Goal: Task Accomplishment & Management: Manage account settings

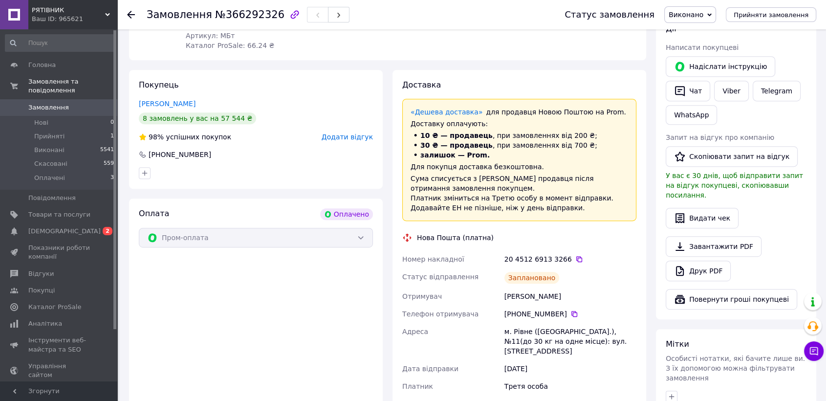
scroll to position [317, 0]
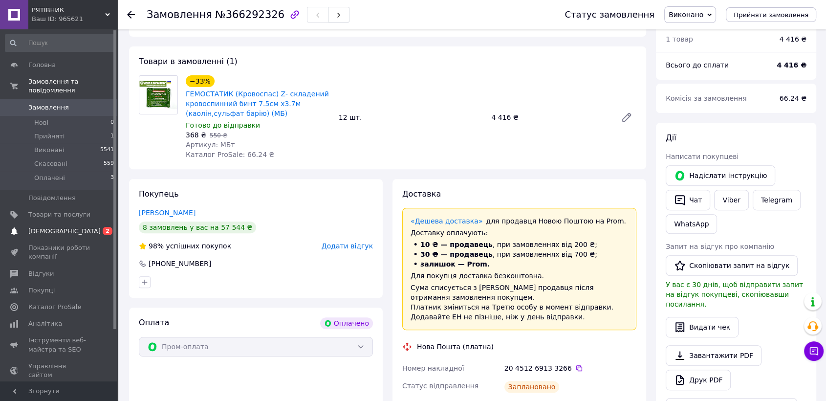
click at [42, 227] on span "[DEMOGRAPHIC_DATA]" at bounding box center [64, 231] width 72 height 9
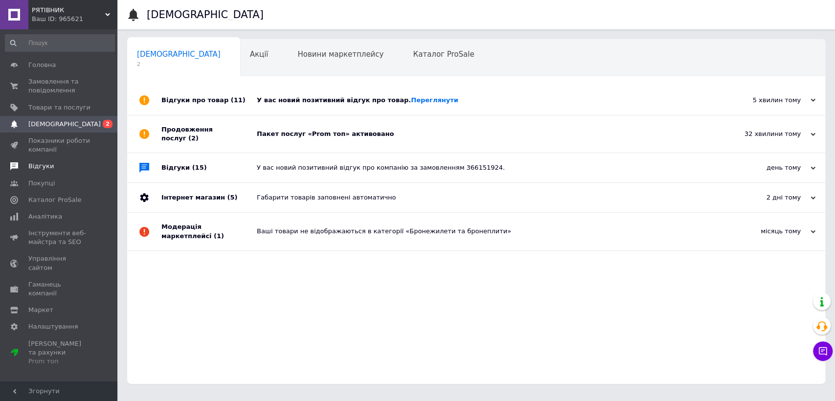
click at [43, 167] on span "Відгуки" at bounding box center [40, 166] width 25 height 9
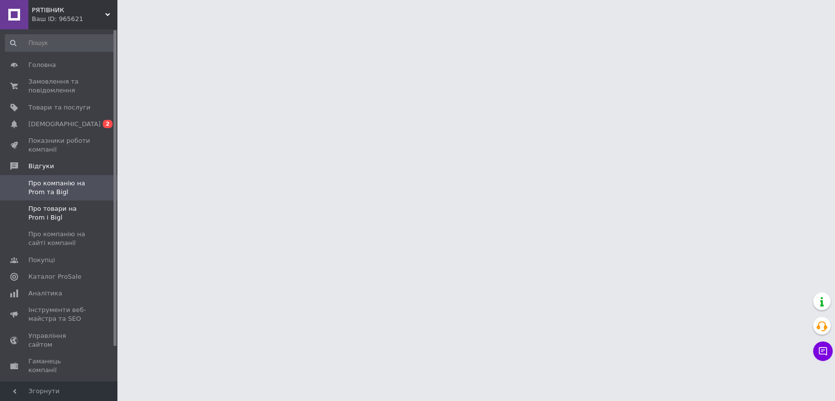
click at [55, 209] on span "Про товари на Prom і Bigl" at bounding box center [59, 213] width 62 height 18
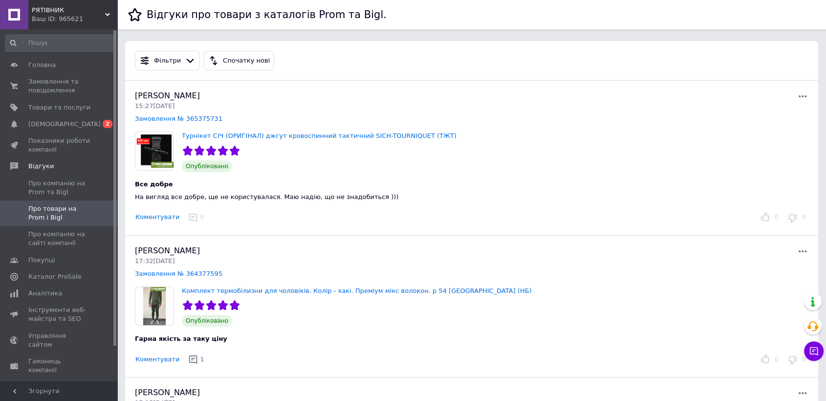
click at [157, 214] on button "Коментувати" at bounding box center [157, 217] width 45 height 10
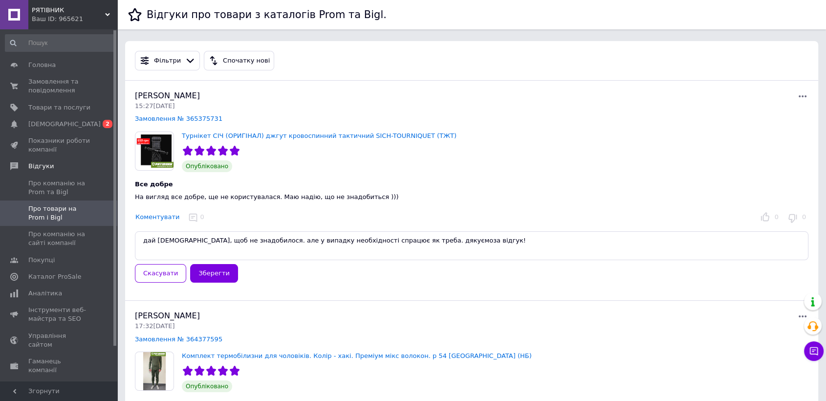
click at [143, 237] on textarea "дай Боже, щоб не знадобилося. але у випадку необхідності спрацює як треба. дяку…" at bounding box center [472, 245] width 674 height 29
type textarea "Юлія, дай Боже, щоб не знадобилося. але у випадку необхідності спрацює як треба…"
click at [205, 275] on button "Зберегти" at bounding box center [213, 273] width 47 height 19
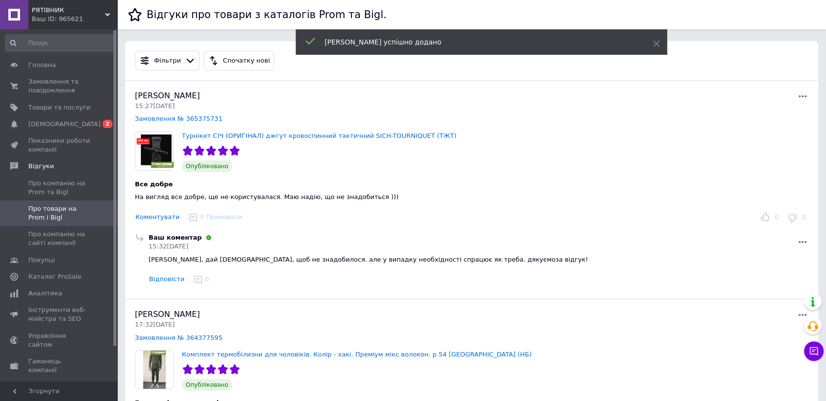
scroll to position [109, 0]
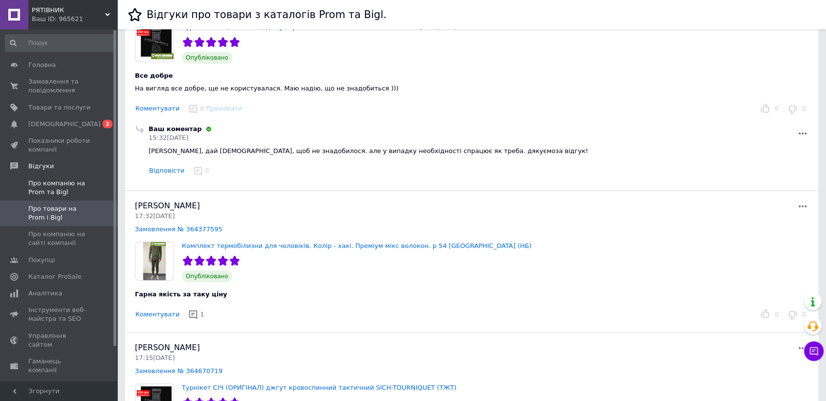
click at [44, 194] on span "Про компанію на Prom та Bigl" at bounding box center [59, 188] width 62 height 18
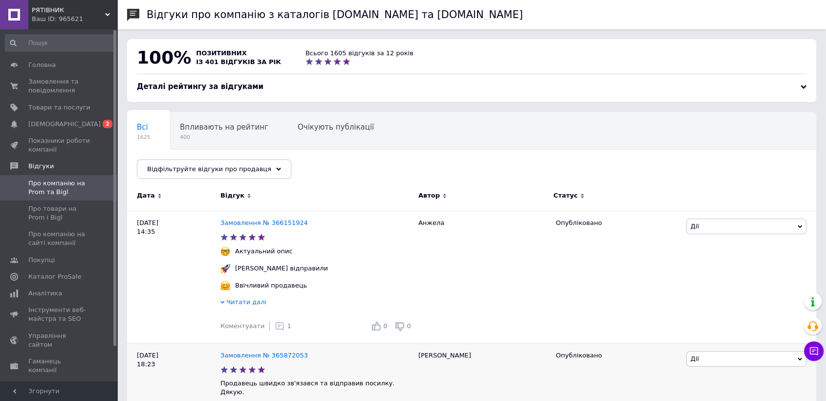
scroll to position [163, 0]
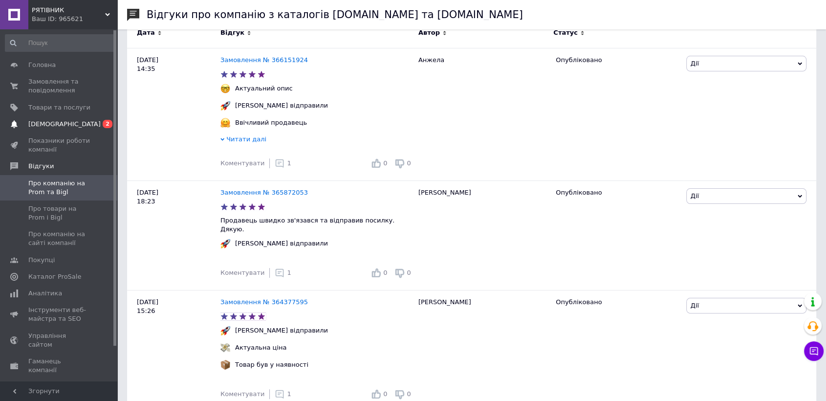
click at [47, 124] on span "[DEMOGRAPHIC_DATA]" at bounding box center [64, 124] width 72 height 9
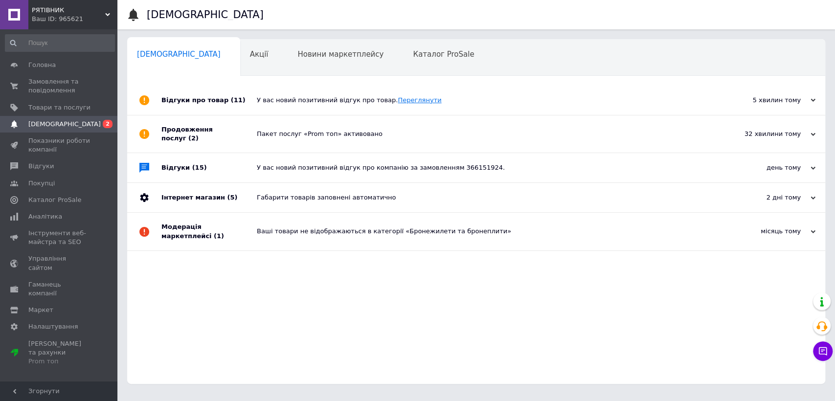
click at [398, 100] on link "Переглянути" at bounding box center [420, 99] width 44 height 7
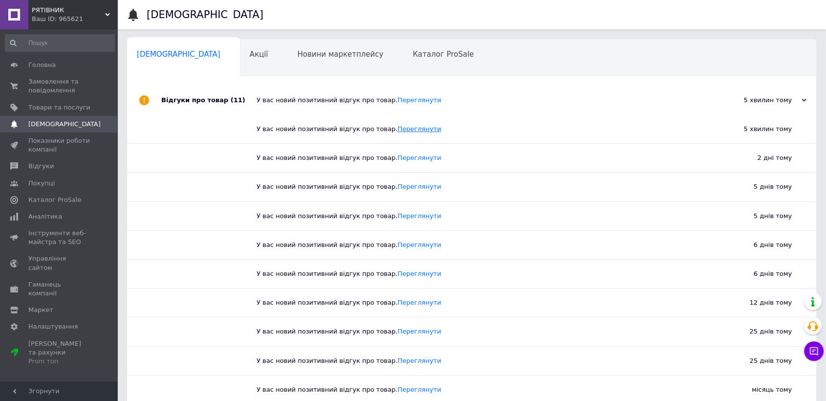
click at [398, 130] on link "Переглянути" at bounding box center [420, 128] width 44 height 7
click at [54, 121] on span "[DEMOGRAPHIC_DATA]" at bounding box center [64, 124] width 72 height 9
click at [47, 163] on span "Відгуки" at bounding box center [40, 166] width 25 height 9
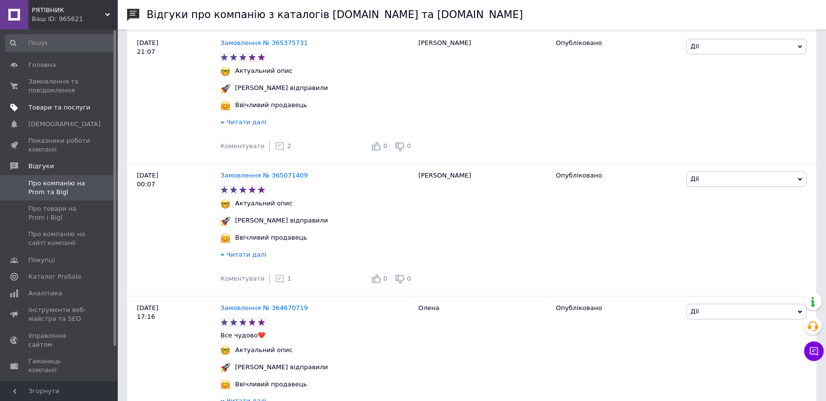
scroll to position [434, 0]
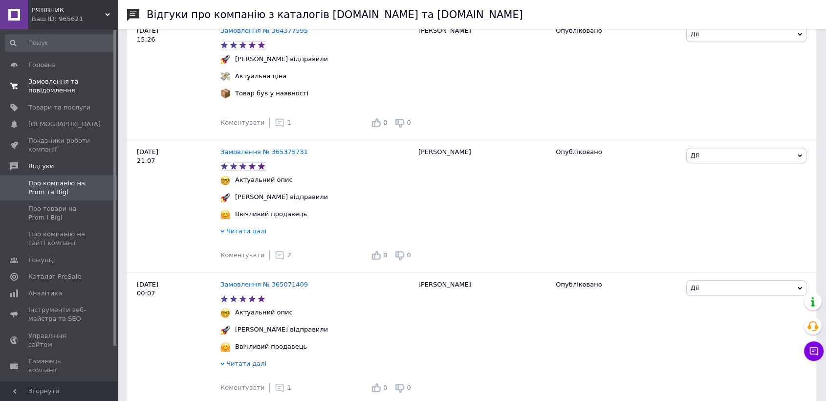
drag, startPoint x: 53, startPoint y: 106, endPoint x: 51, endPoint y: 96, distance: 9.9
click at [53, 106] on span "Товари та послуги" at bounding box center [59, 107] width 62 height 9
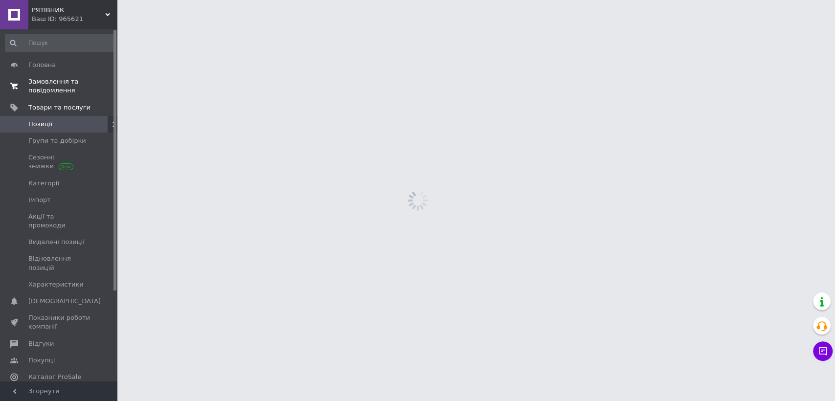
click at [49, 84] on span "Замовлення та повідомлення" at bounding box center [59, 86] width 62 height 18
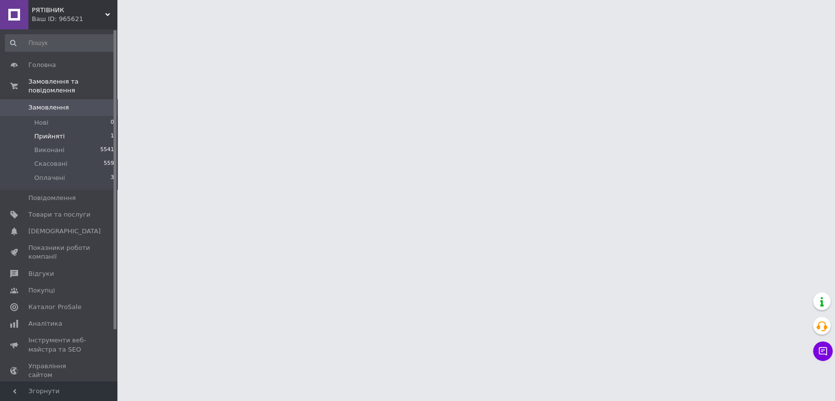
click at [42, 132] on span "Прийняті" at bounding box center [49, 136] width 30 height 9
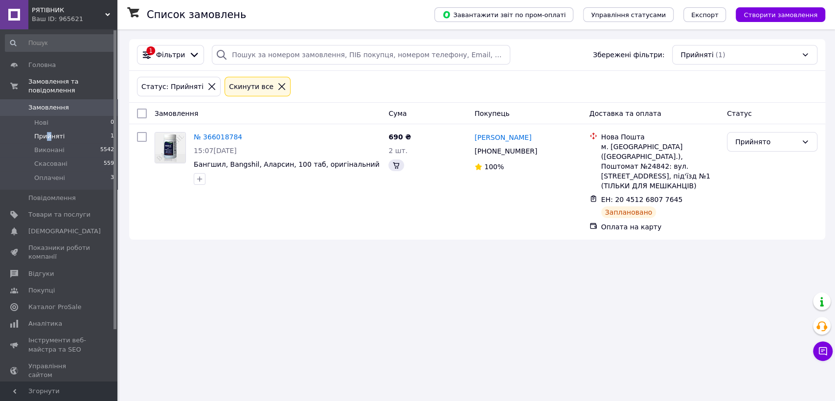
click at [47, 132] on span "Прийняті" at bounding box center [49, 136] width 30 height 9
click at [822, 349] on icon at bounding box center [823, 351] width 8 height 8
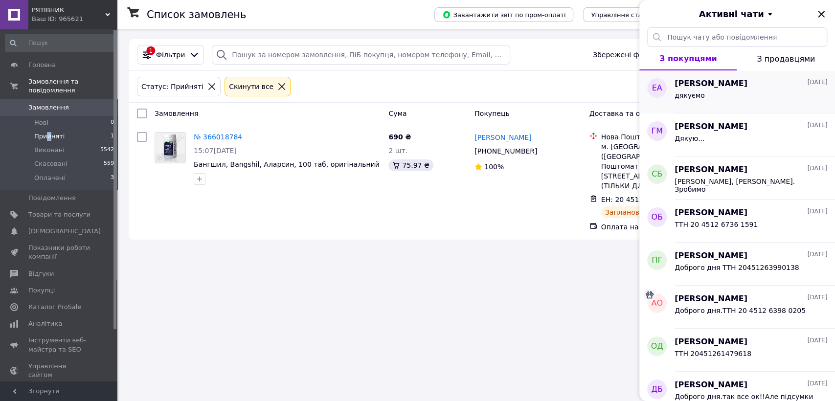
click at [732, 100] on div "дякуємо" at bounding box center [750, 97] width 153 height 16
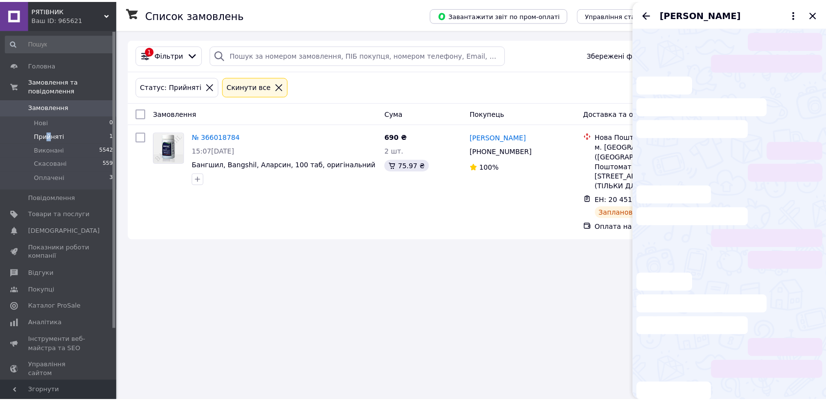
scroll to position [44, 0]
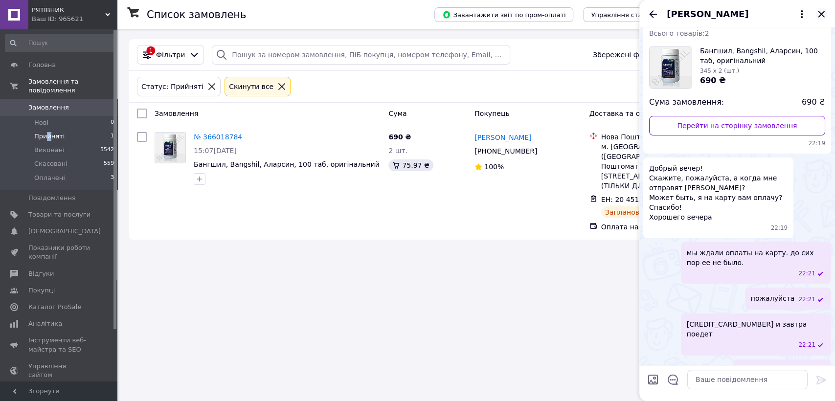
click at [823, 15] on icon "Закрити" at bounding box center [821, 14] width 12 height 12
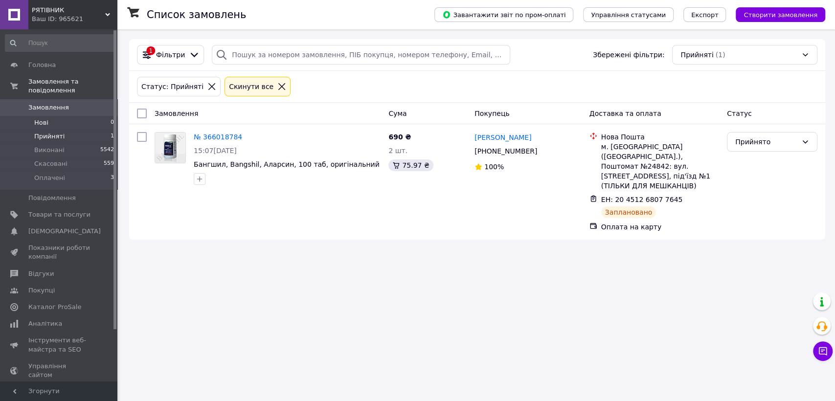
click at [41, 118] on span "Нові" at bounding box center [41, 122] width 14 height 9
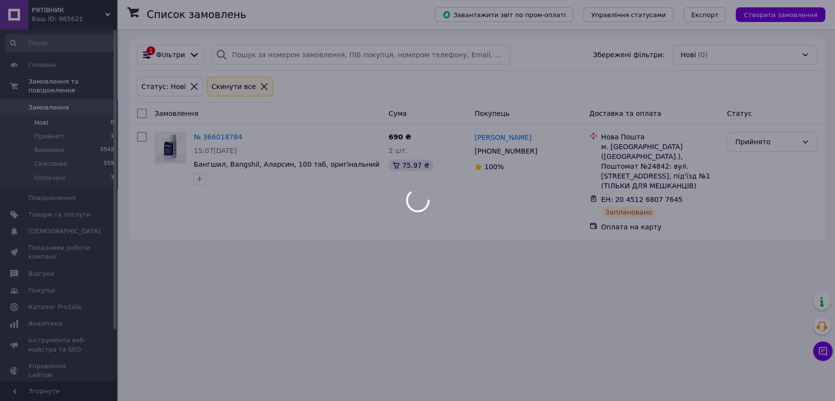
click at [44, 132] on div at bounding box center [417, 200] width 835 height 401
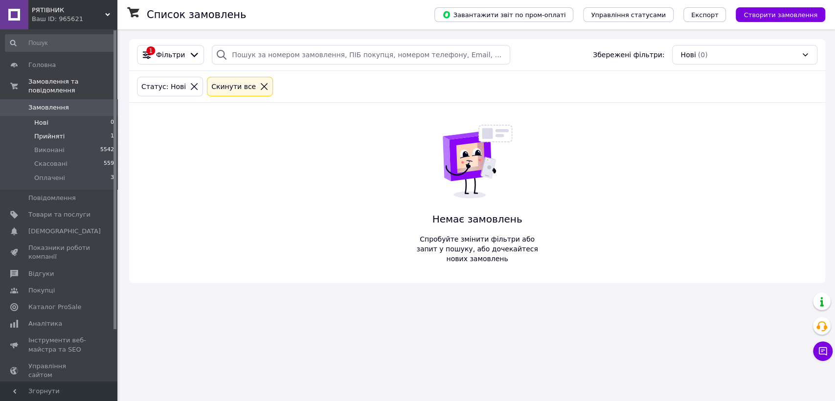
click at [48, 132] on span "Прийняті" at bounding box center [49, 136] width 30 height 9
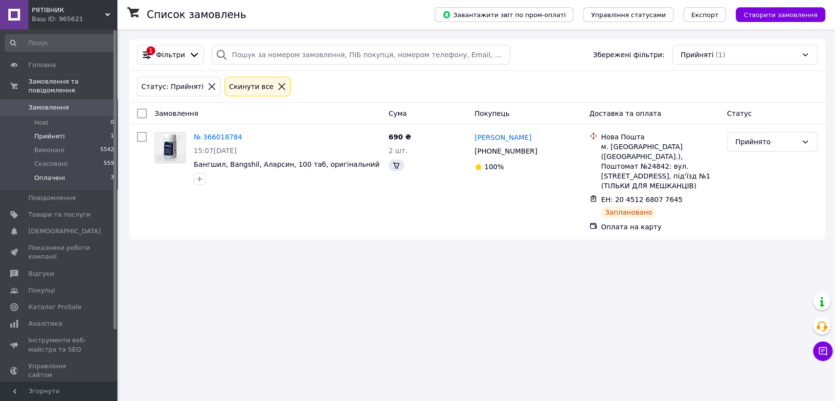
click at [55, 174] on span "Оплачені" at bounding box center [49, 178] width 31 height 9
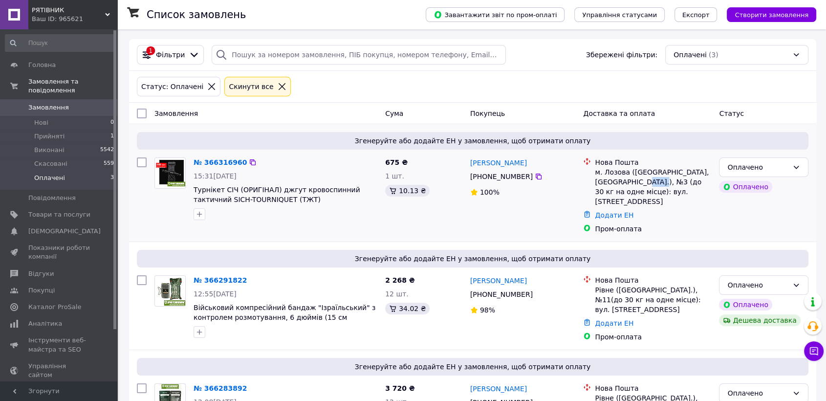
drag, startPoint x: 661, startPoint y: 183, endPoint x: 646, endPoint y: 181, distance: 15.3
click at [645, 181] on div "м. Лозова (Харківська обл., Лозівський р-н.), №3 (до 30 кг на одне місце): вул.…" at bounding box center [653, 186] width 116 height 39
click at [783, 168] on div "Оплачено" at bounding box center [758, 167] width 61 height 11
click at [759, 190] on li "Прийнято" at bounding box center [764, 188] width 89 height 18
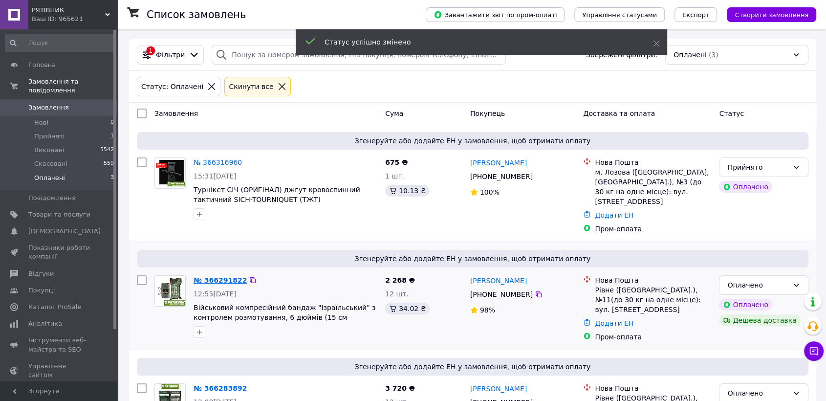
click at [223, 276] on link "№ 366291822" at bounding box center [220, 280] width 53 height 8
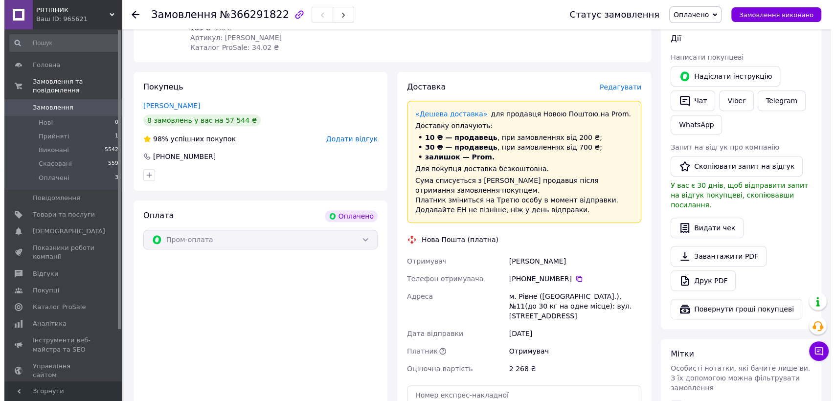
scroll to position [380, 0]
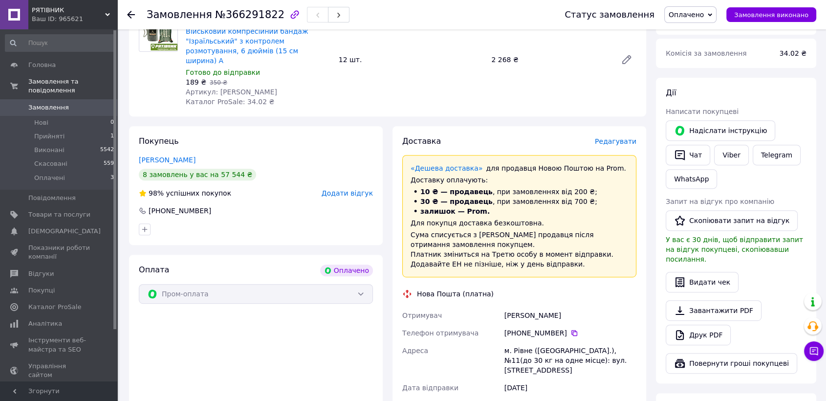
click at [622, 137] on span "Редагувати" at bounding box center [616, 141] width 42 height 8
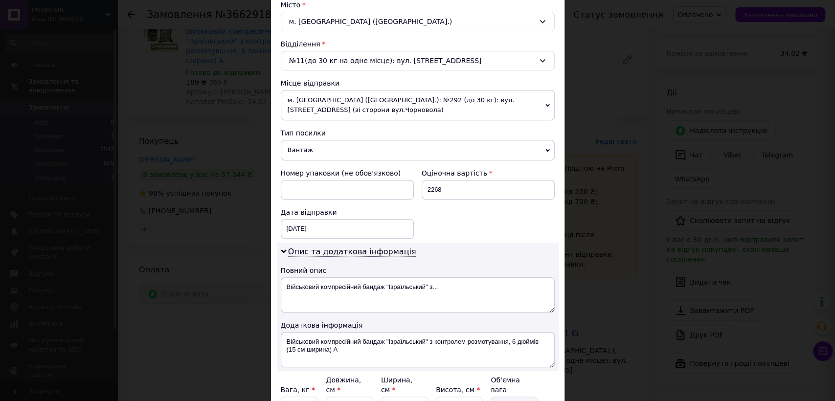
scroll to position [366, 0]
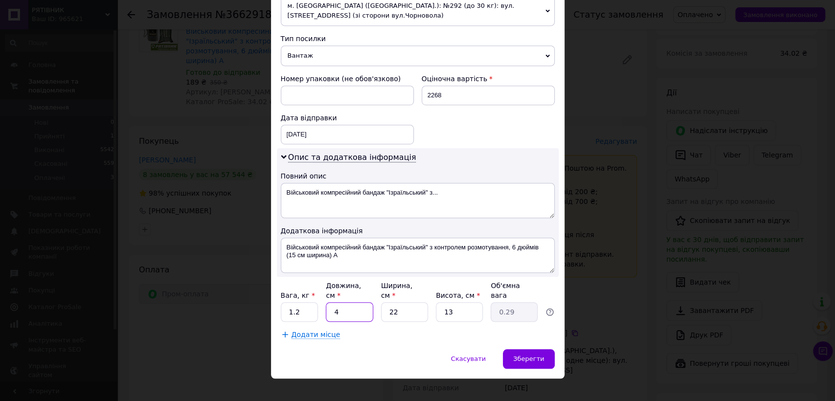
drag, startPoint x: 345, startPoint y: 304, endPoint x: 322, endPoint y: 300, distance: 22.8
click at [322, 300] on div "Вага, кг * 1.2 Довжина, см * 4 Ширина, см * 22 Висота, см * 13 Об'ємна вага 0.29" at bounding box center [418, 301] width 274 height 41
type input "3"
type input "0.21"
type input "31"
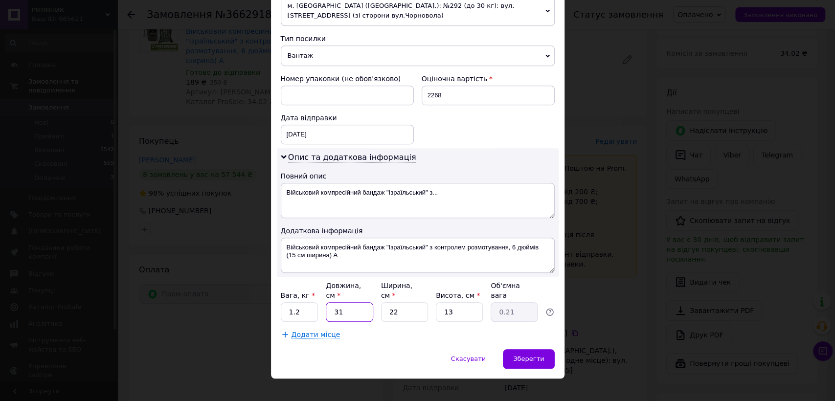
type input "2.22"
type input "3"
type input "0.21"
type input "30"
type input "2.15"
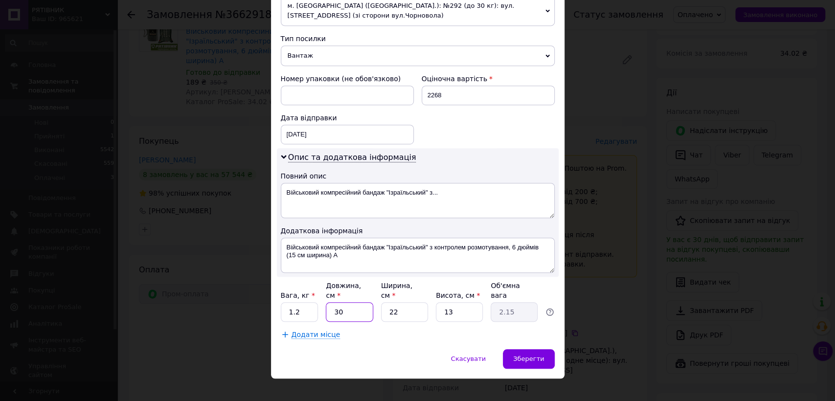
type input "30"
drag, startPoint x: 397, startPoint y: 298, endPoint x: 377, endPoint y: 295, distance: 19.7
click at [376, 295] on div "Вага, кг * 1.2 Довжина, см * 30 Ширина, см * 22 Висота, см * 13 Об'ємна вага 2.…" at bounding box center [418, 301] width 274 height 41
type input "2"
type input "0.2"
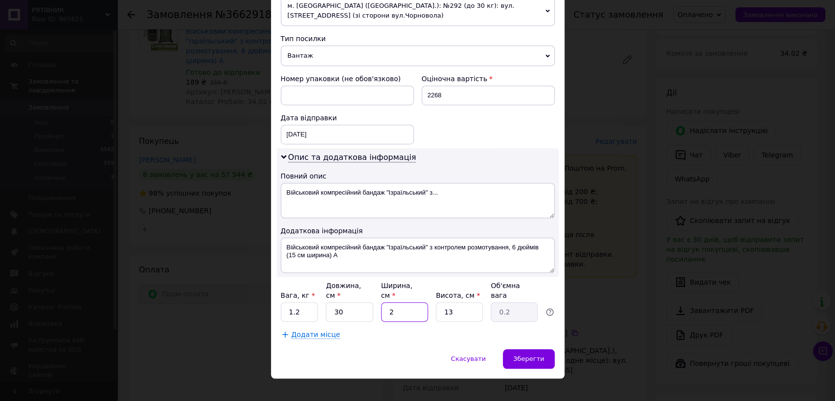
type input "20"
type input "1.95"
type input "20"
drag, startPoint x: 450, startPoint y: 297, endPoint x: 442, endPoint y: 297, distance: 7.8
click at [442, 302] on input "13" at bounding box center [459, 312] width 47 height 20
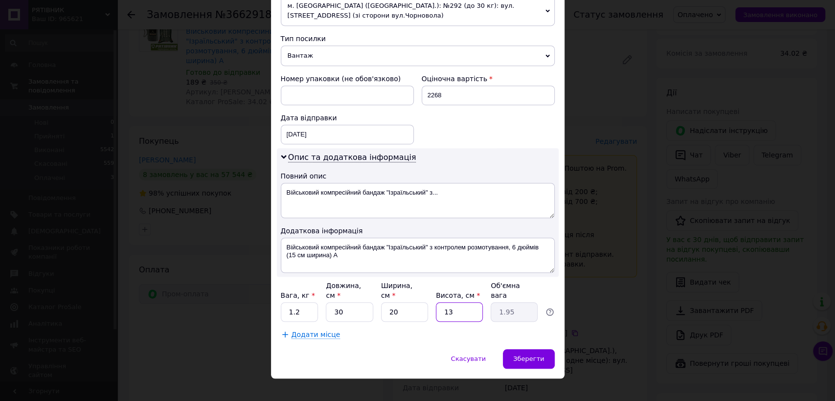
type input "1"
type input "0.15"
type input "10"
type input "1.5"
type input "10"
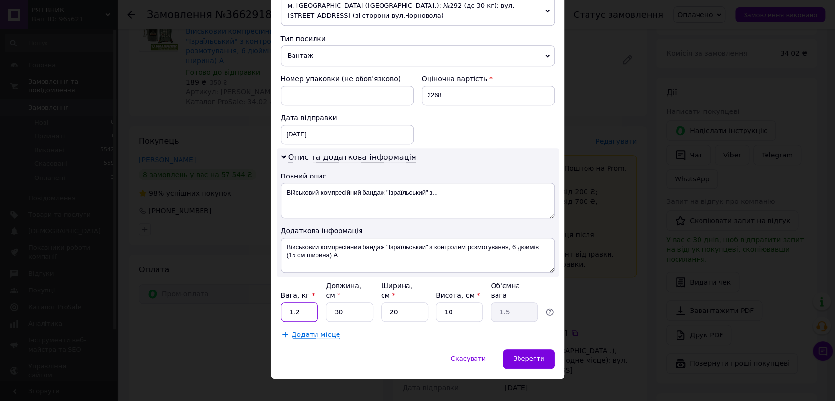
drag, startPoint x: 296, startPoint y: 301, endPoint x: 291, endPoint y: 306, distance: 6.6
click at [297, 302] on input "1.2" at bounding box center [300, 312] width 38 height 20
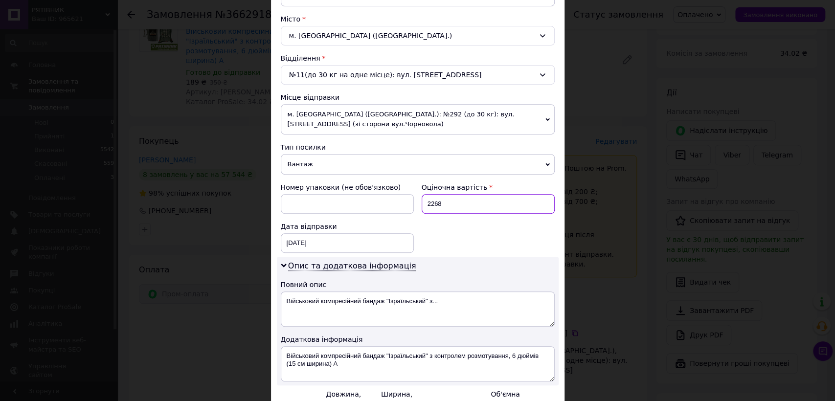
drag, startPoint x: 446, startPoint y: 196, endPoint x: 419, endPoint y: 195, distance: 27.4
click at [422, 195] on input "2268" at bounding box center [488, 204] width 133 height 20
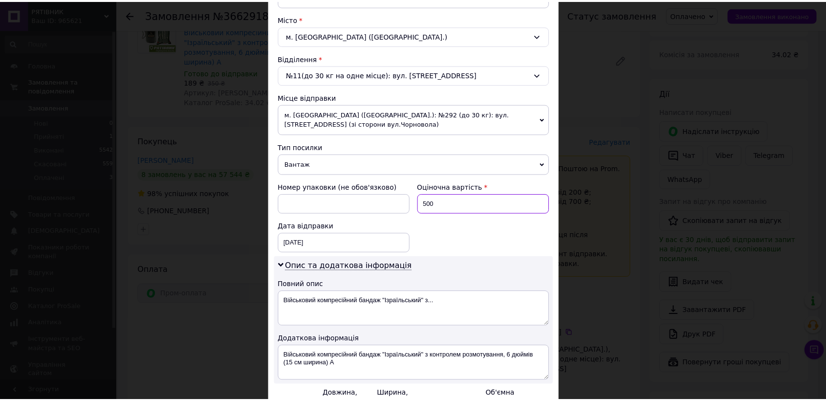
scroll to position [366, 0]
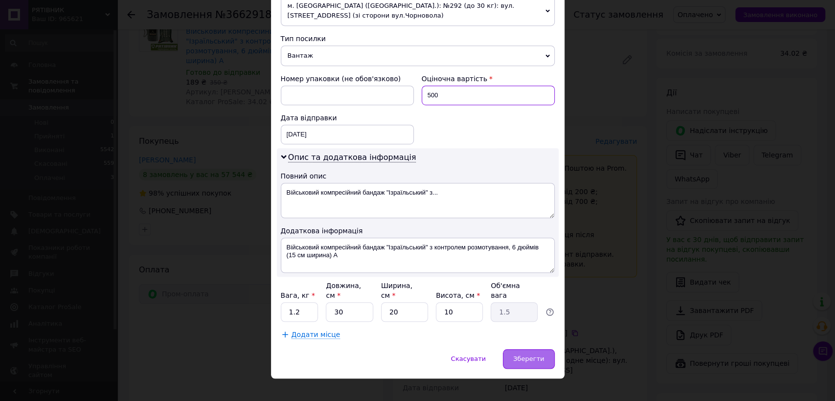
type input "500"
click at [524, 349] on div "Зберегти" at bounding box center [528, 359] width 51 height 20
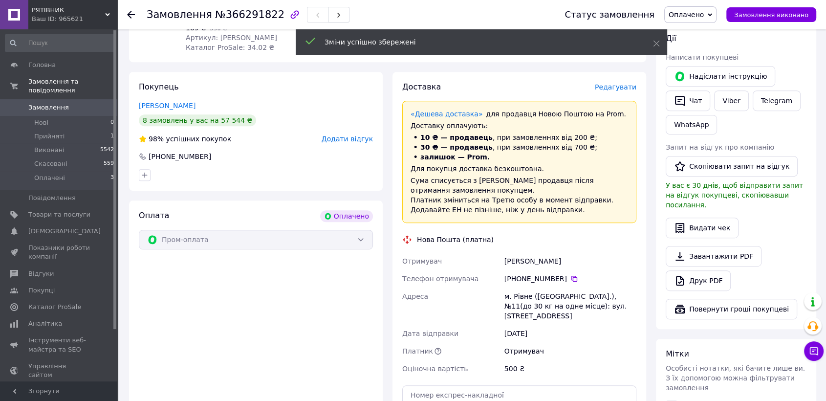
scroll to position [652, 0]
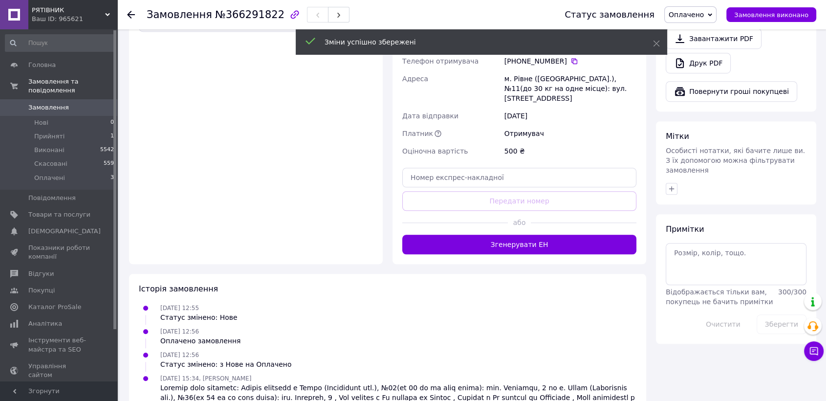
click at [516, 235] on button "Згенерувати ЕН" at bounding box center [519, 245] width 234 height 20
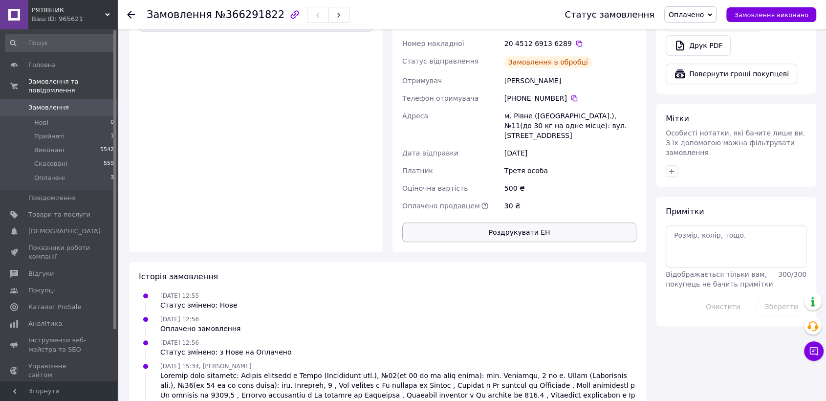
click at [507, 222] on button "Роздрукувати ЕН" at bounding box center [519, 232] width 234 height 20
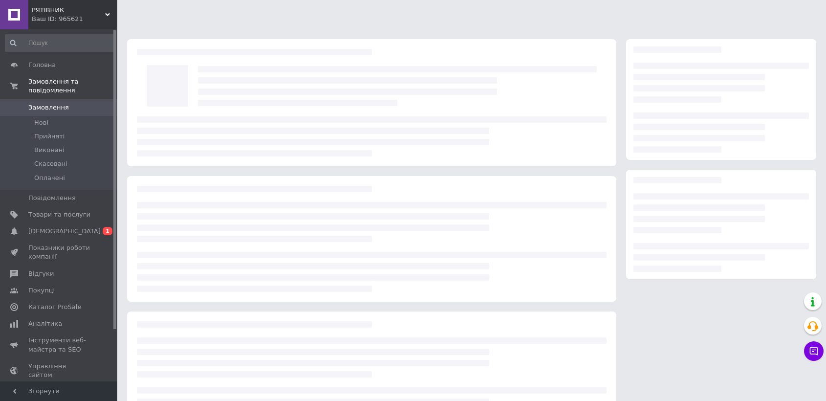
scroll to position [46, 0]
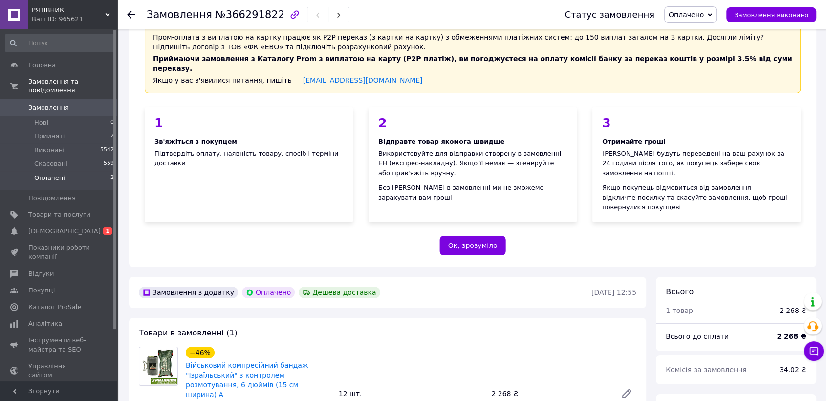
click at [47, 174] on span "Оплачені" at bounding box center [49, 178] width 31 height 9
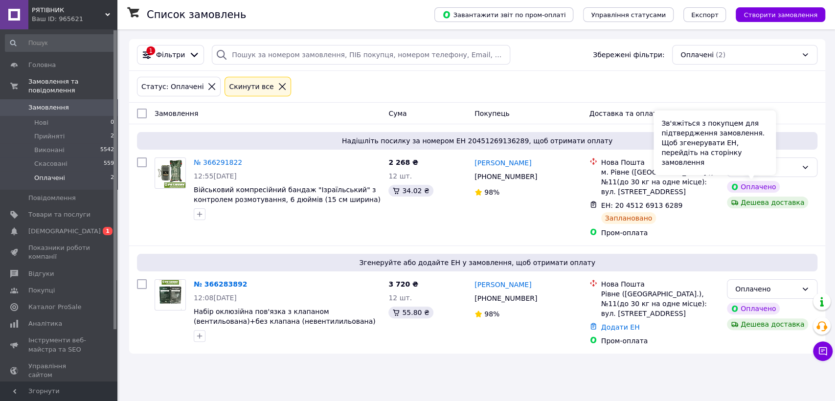
click at [758, 174] on div "Зв'яжіться з покупцем для підтвердження замовлення. Щоб згенерувати ЕН, перейді…" at bounding box center [714, 143] width 122 height 65
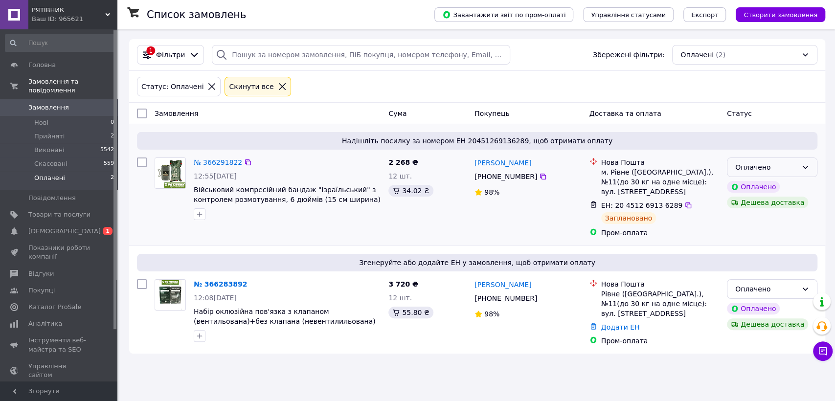
click at [804, 172] on div "Оплачено" at bounding box center [772, 167] width 90 height 20
click at [761, 205] on li "Виконано" at bounding box center [771, 206] width 89 height 18
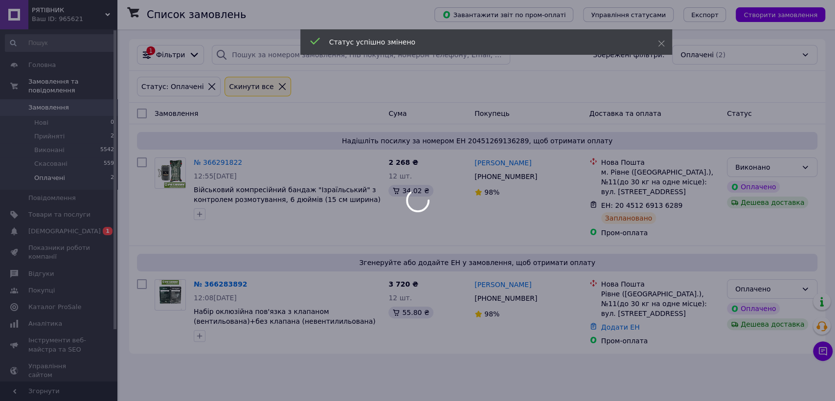
click at [222, 275] on div at bounding box center [417, 200] width 835 height 401
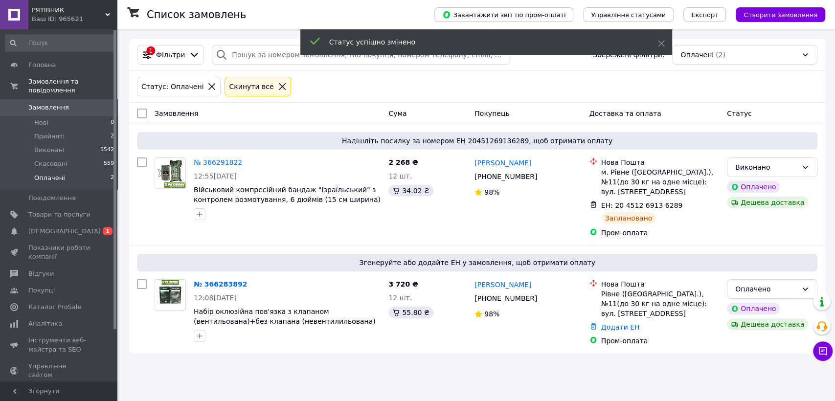
click at [222, 280] on link "№ 366283892" at bounding box center [220, 284] width 53 height 8
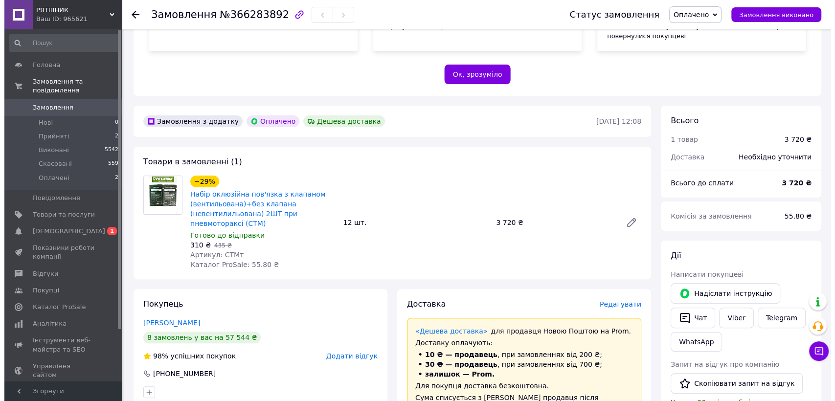
scroll to position [271, 0]
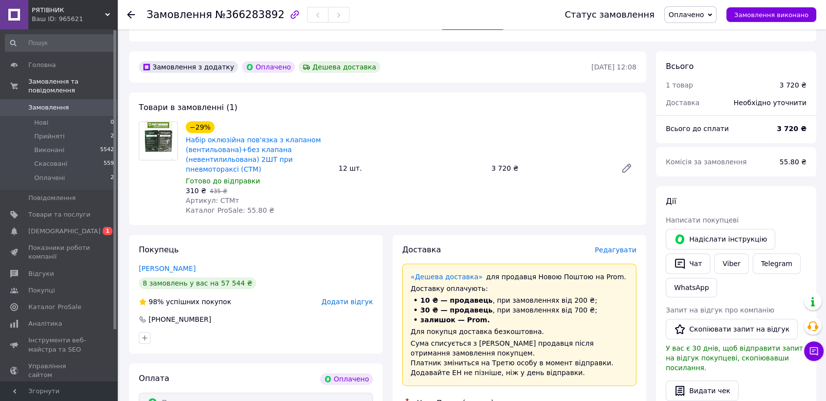
click at [621, 246] on span "Редагувати" at bounding box center [616, 250] width 42 height 8
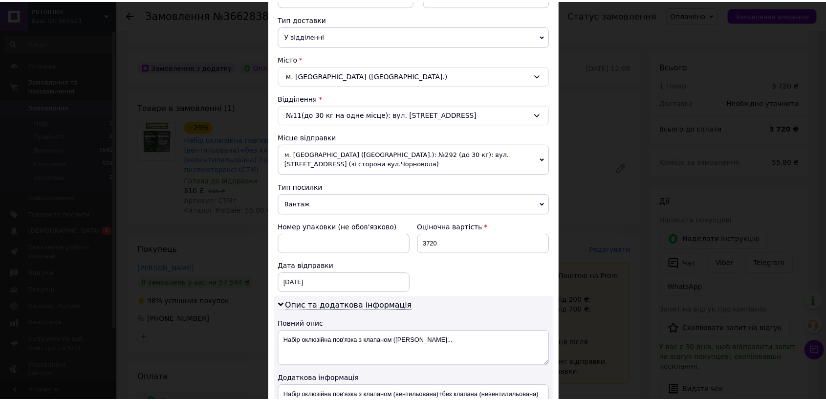
scroll to position [366, 0]
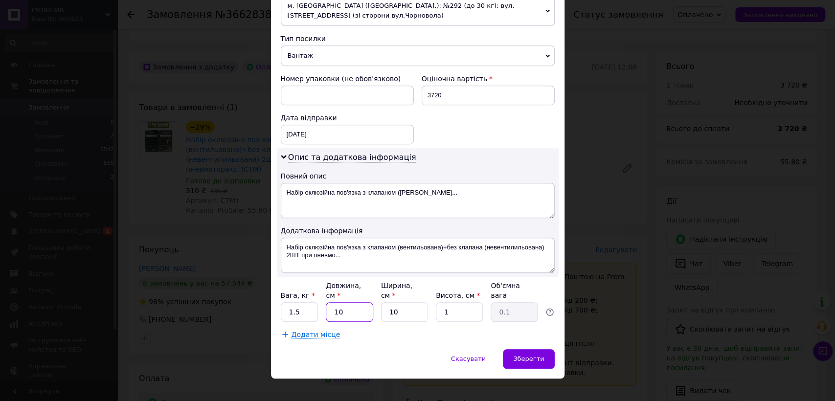
drag, startPoint x: 336, startPoint y: 299, endPoint x: 329, endPoint y: 299, distance: 7.8
click at [329, 302] on input "10" at bounding box center [349, 312] width 47 height 20
type input "20"
drag, startPoint x: 400, startPoint y: 301, endPoint x: 372, endPoint y: 301, distance: 28.9
click at [372, 301] on div "Вага, кг * 1.5 Довжина, см * 20 Ширина, см * 10 Висота, см * 1 Об'ємна вага 0.1" at bounding box center [418, 301] width 274 height 41
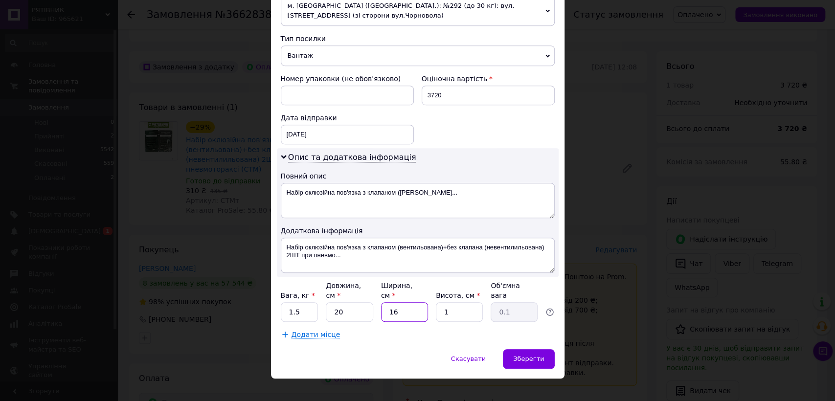
type input "16"
click at [442, 302] on input "1" at bounding box center [459, 312] width 47 height 20
type input "8"
type input "0.64"
type input "8"
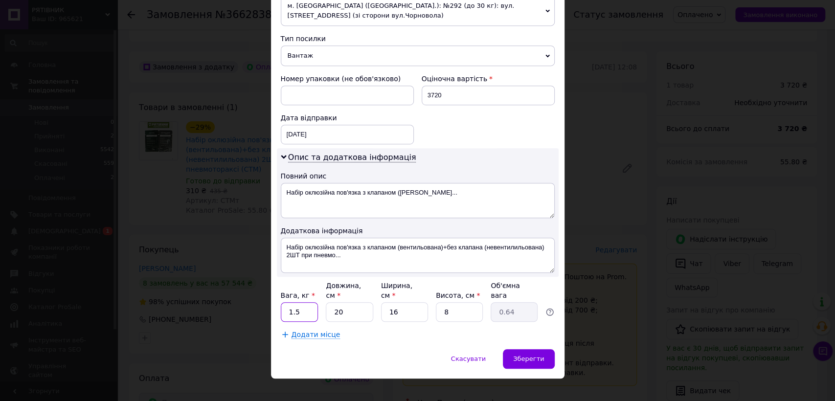
click at [301, 304] on input "1.5" at bounding box center [300, 312] width 38 height 20
type input "1"
type input "0.8"
drag, startPoint x: 426, startPoint y: 88, endPoint x: 420, endPoint y: 88, distance: 6.9
click at [422, 88] on input "3720" at bounding box center [488, 96] width 133 height 20
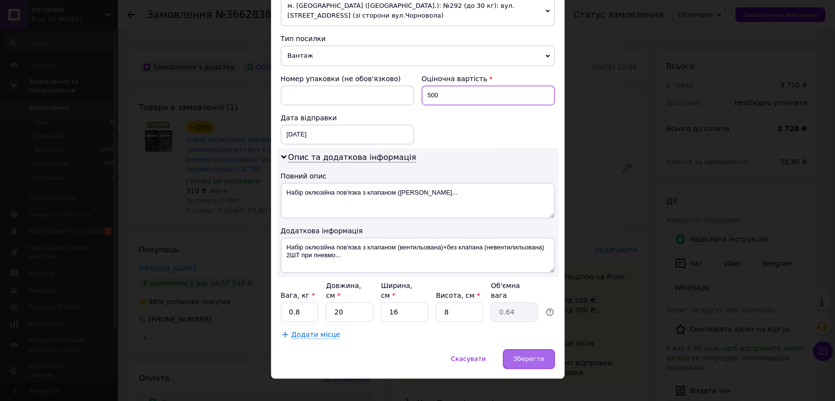
type input "500"
click at [540, 355] on span "Зберегти" at bounding box center [528, 358] width 31 height 7
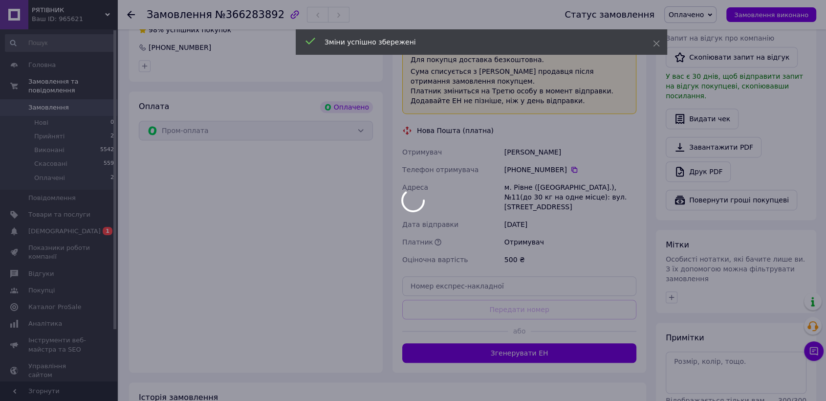
scroll to position [598, 0]
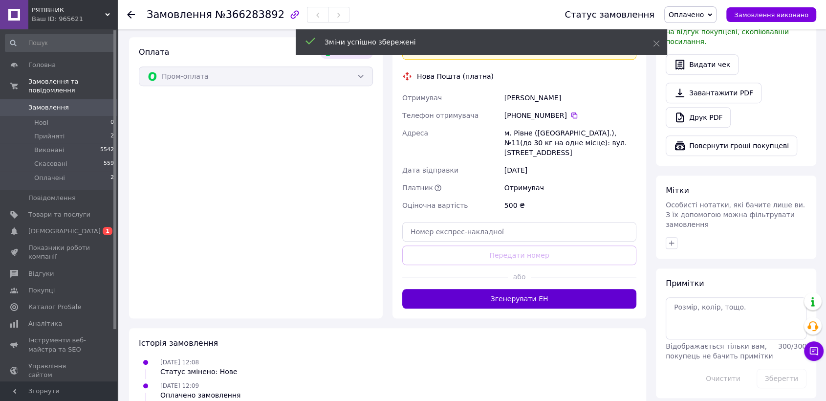
click at [520, 289] on button "Згенерувати ЕН" at bounding box center [519, 299] width 234 height 20
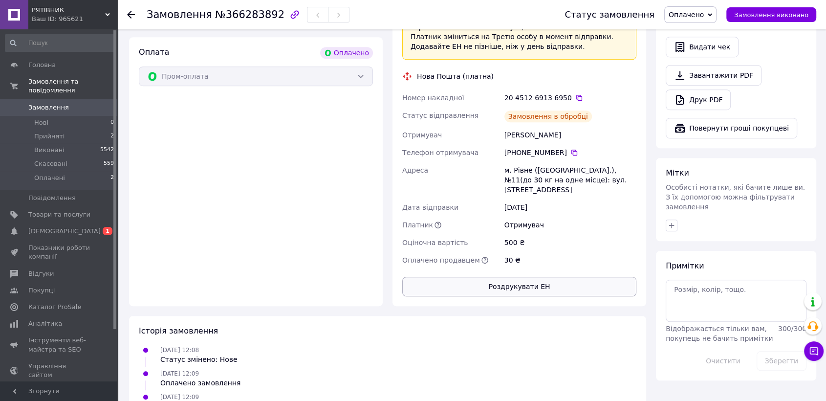
click at [516, 277] on button "Роздрукувати ЕН" at bounding box center [519, 287] width 234 height 20
click at [50, 227] on span "[DEMOGRAPHIC_DATA]" at bounding box center [64, 231] width 72 height 9
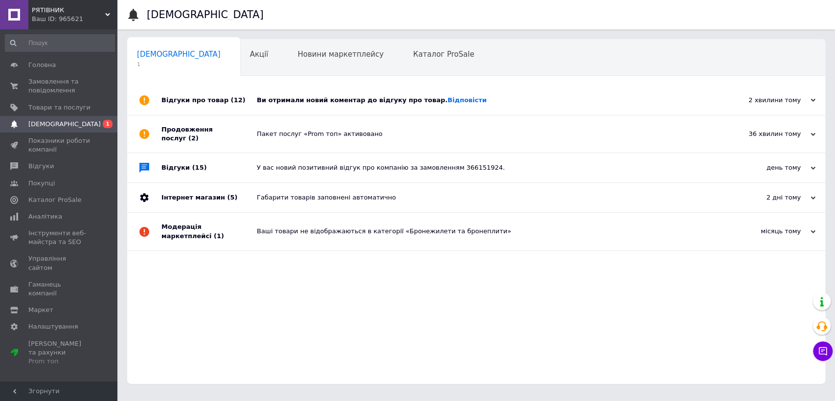
click at [336, 102] on div "Ви отримали новий коментар до відгуку про товар. Відповісти" at bounding box center [487, 100] width 461 height 9
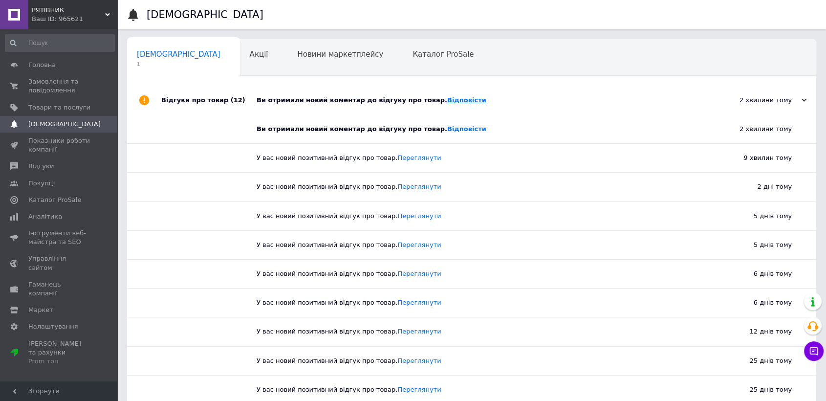
click at [447, 103] on link "Відповісти" at bounding box center [466, 99] width 39 height 7
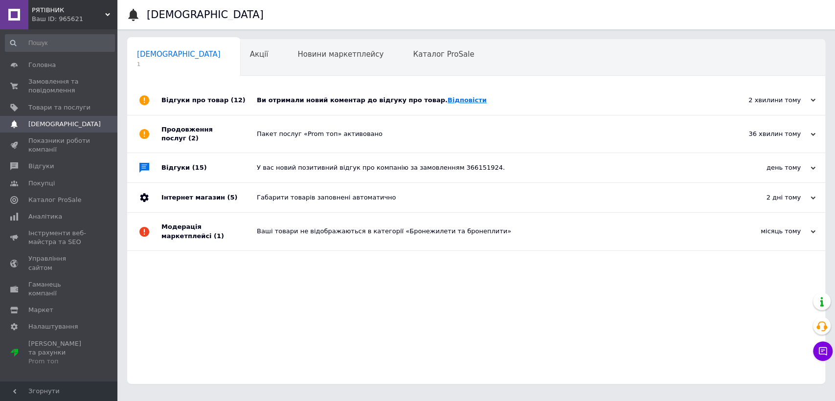
click at [447, 99] on link "Відповісти" at bounding box center [466, 99] width 39 height 7
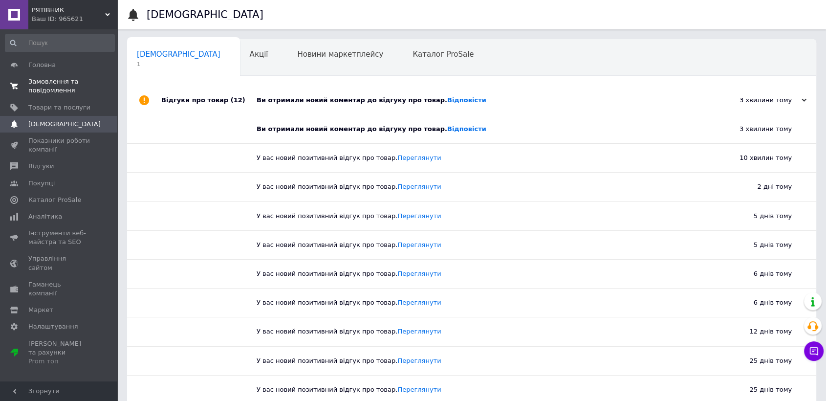
click at [48, 89] on span "Замовлення та повідомлення" at bounding box center [59, 86] width 62 height 18
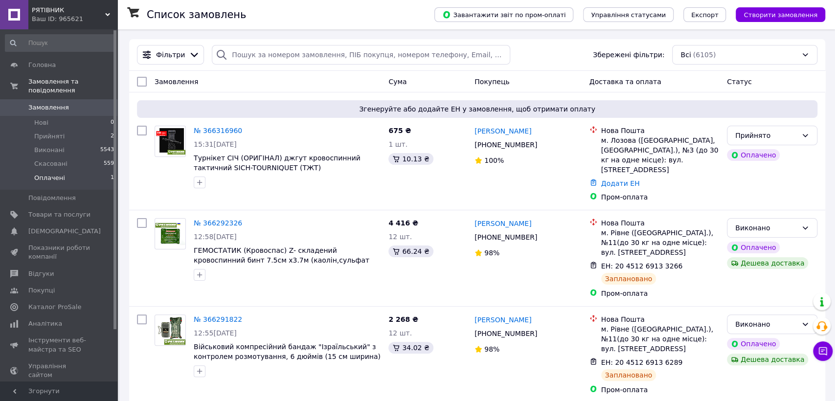
click at [48, 174] on span "Оплачені" at bounding box center [49, 178] width 31 height 9
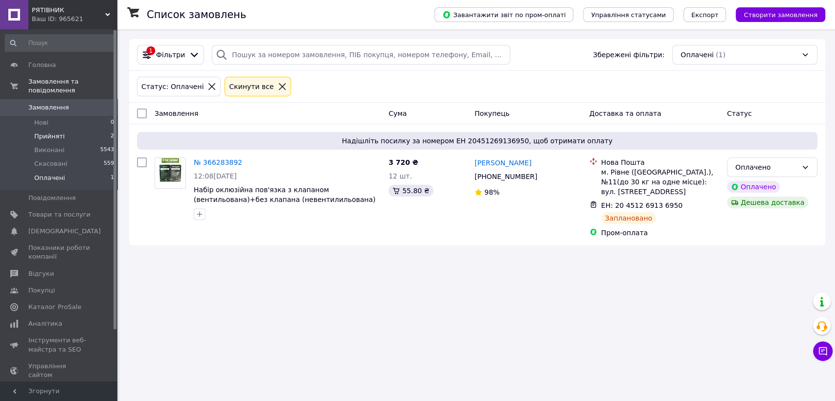
click at [62, 130] on li "Прийняті 2" at bounding box center [60, 137] width 120 height 14
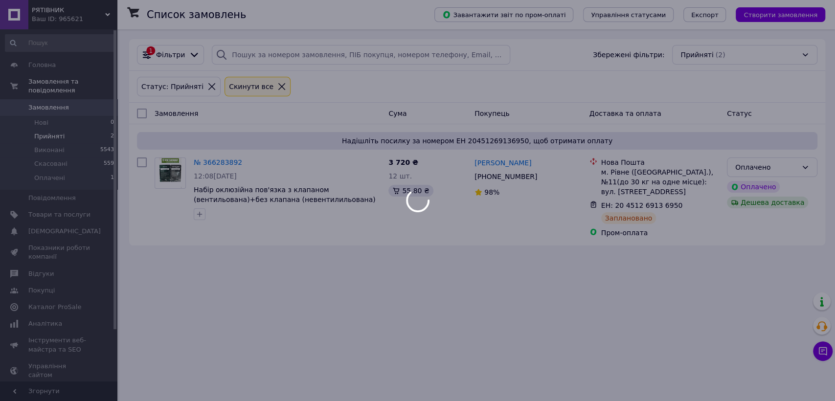
click at [40, 171] on body "РЯТІВНИК Ваш ID: 965621 Сайт РЯТІВНИК Кабінет покупця Перевірити стан системи С…" at bounding box center [417, 200] width 835 height 401
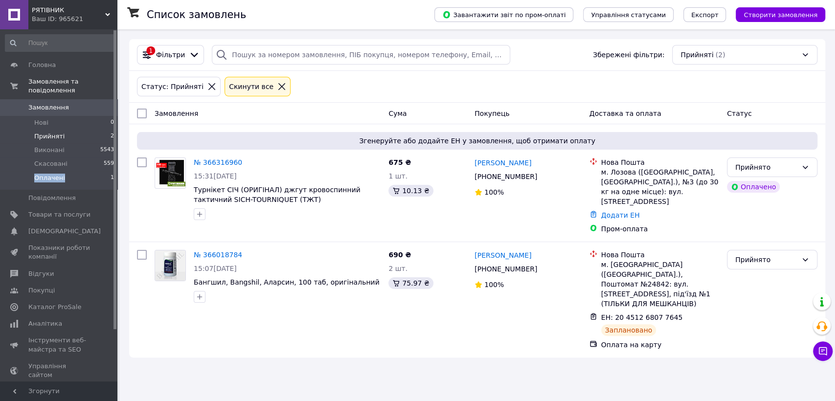
click at [41, 174] on span "Оплачені" at bounding box center [49, 178] width 31 height 9
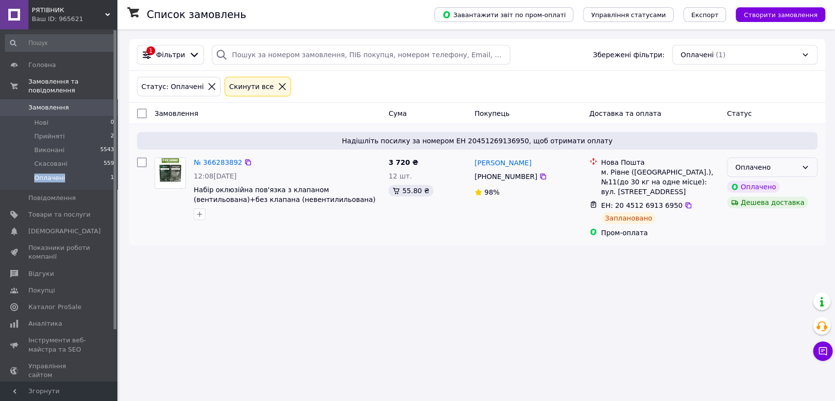
click at [765, 167] on div "Оплачено" at bounding box center [766, 167] width 62 height 11
click at [747, 208] on li "Виконано" at bounding box center [771, 206] width 89 height 18
click at [38, 174] on span "Оплачені" at bounding box center [49, 178] width 31 height 9
click at [39, 174] on span "Оплачені" at bounding box center [49, 178] width 31 height 9
click at [782, 167] on div "Виконано" at bounding box center [766, 167] width 62 height 11
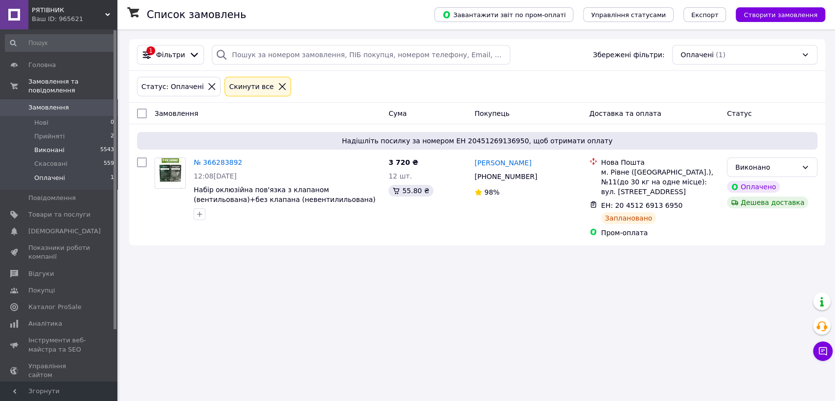
click at [47, 146] on span "Виконані" at bounding box center [49, 150] width 30 height 9
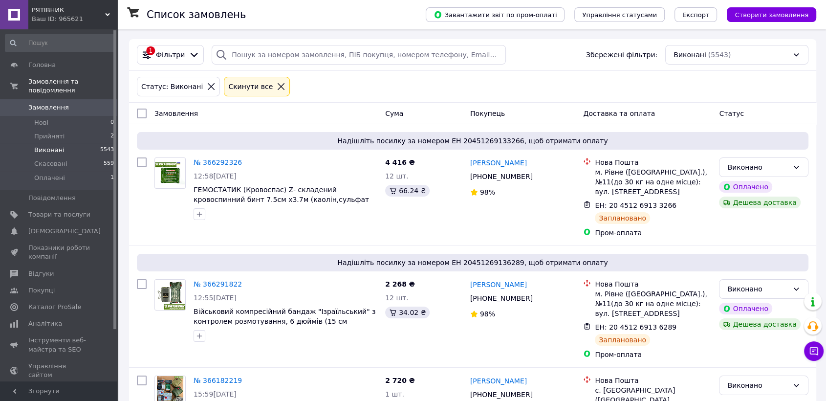
scroll to position [109, 0]
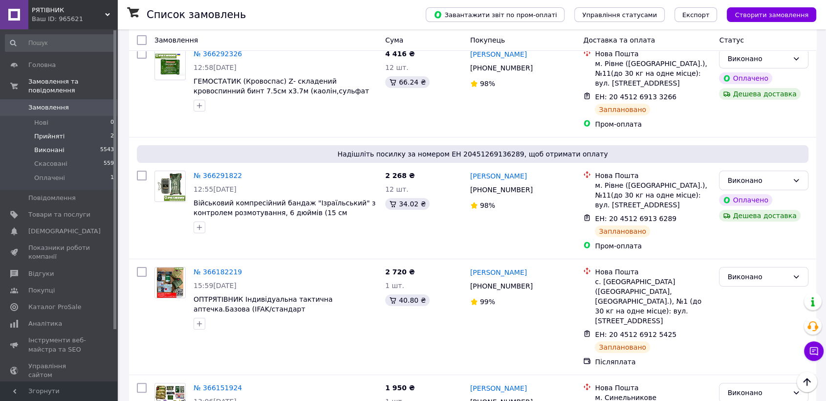
click at [45, 132] on span "Прийняті" at bounding box center [49, 136] width 30 height 9
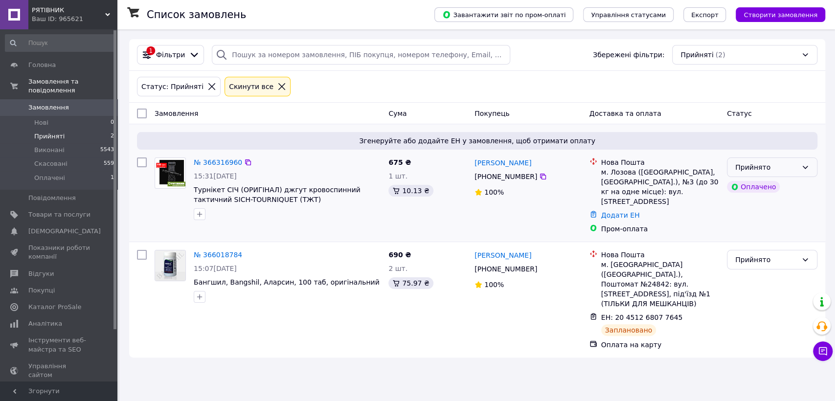
click at [785, 170] on div "Прийнято" at bounding box center [766, 167] width 62 height 11
click at [213, 160] on link "№ 366316960" at bounding box center [218, 162] width 48 height 8
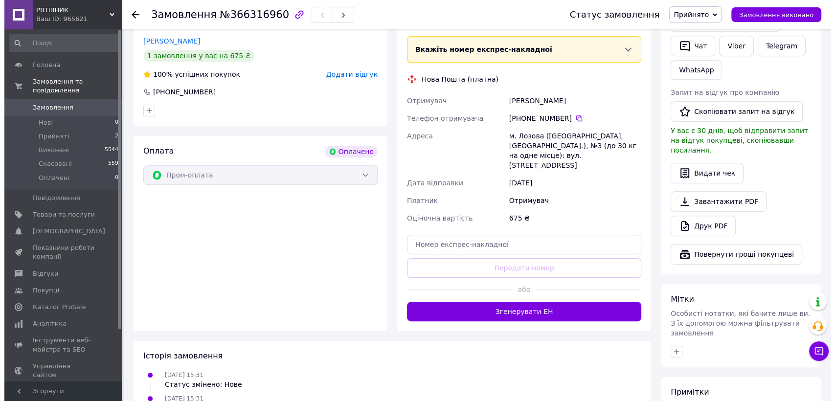
scroll to position [326, 0]
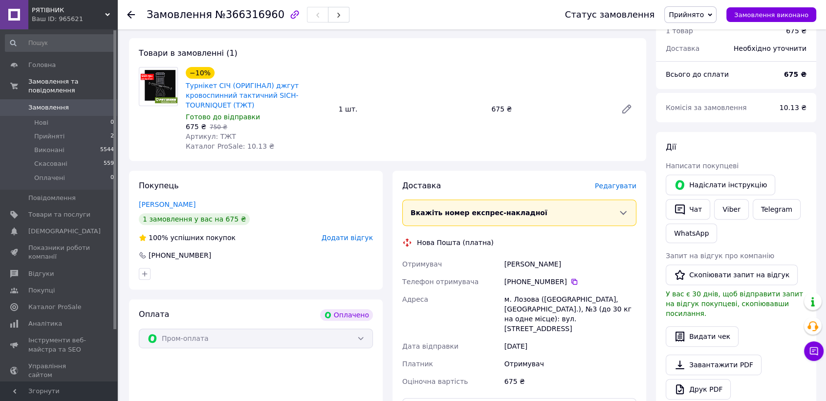
click at [626, 182] on span "Редагувати" at bounding box center [616, 186] width 42 height 8
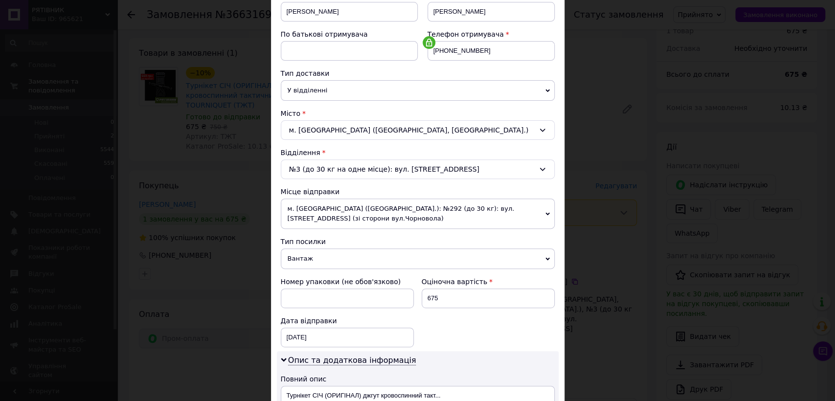
scroll to position [366, 0]
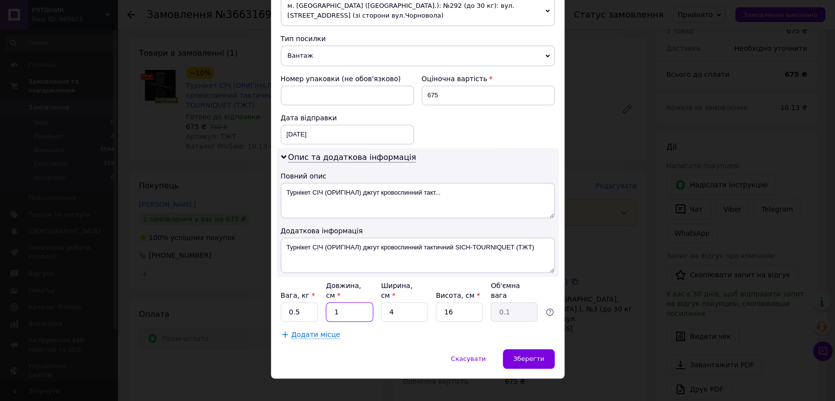
click at [326, 302] on input "1" at bounding box center [349, 312] width 47 height 20
type input "5"
type input "0.1"
type input "5"
click at [390, 302] on input "4" at bounding box center [404, 312] width 47 height 20
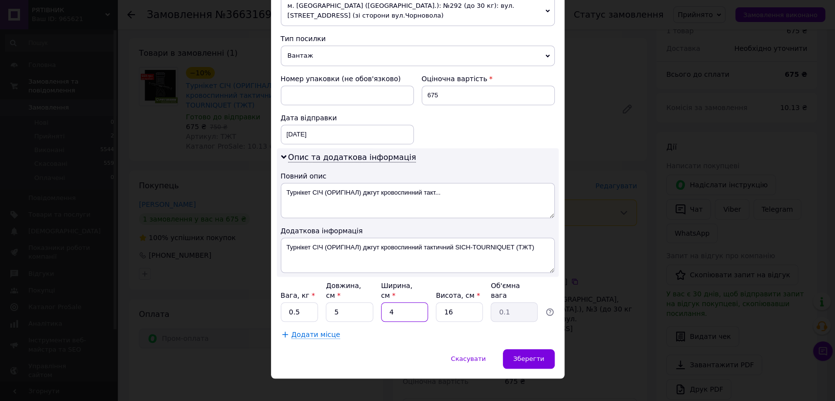
type input "6"
type input "0.12"
type input "6"
drag, startPoint x: 436, startPoint y: 95, endPoint x: 419, endPoint y: 91, distance: 18.0
click at [419, 91] on div "Оціночна вартість 675" at bounding box center [488, 89] width 141 height 39
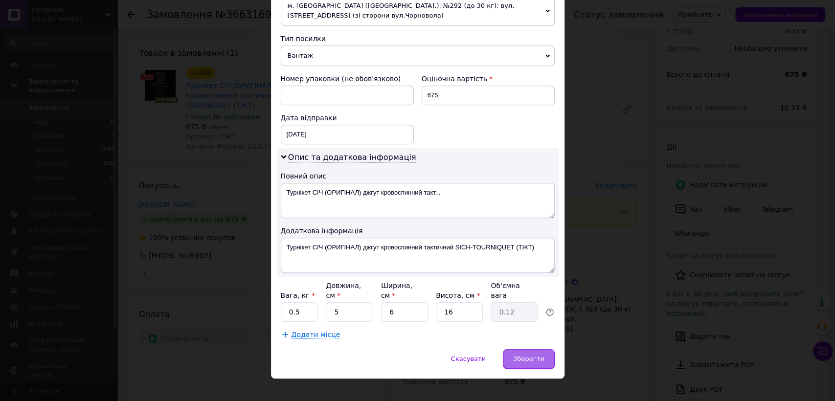
click at [514, 349] on div "Зберегти" at bounding box center [528, 359] width 51 height 20
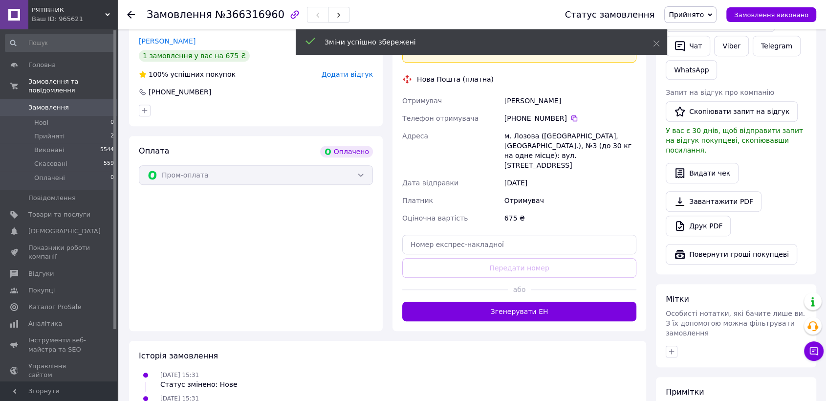
scroll to position [543, 0]
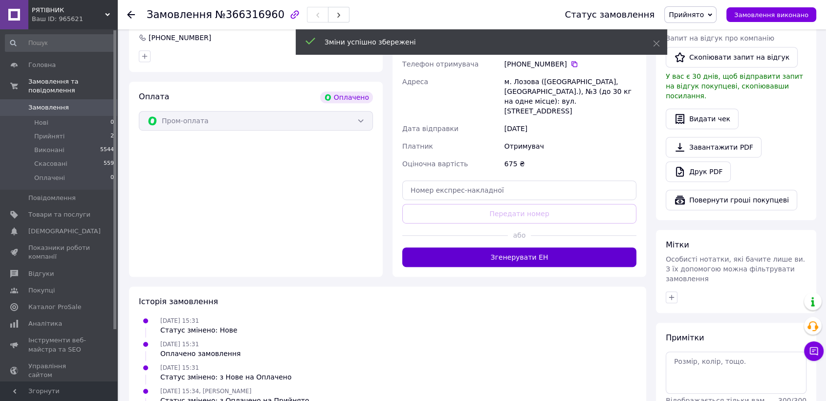
click at [525, 247] on button "Згенерувати ЕН" at bounding box center [519, 257] width 234 height 20
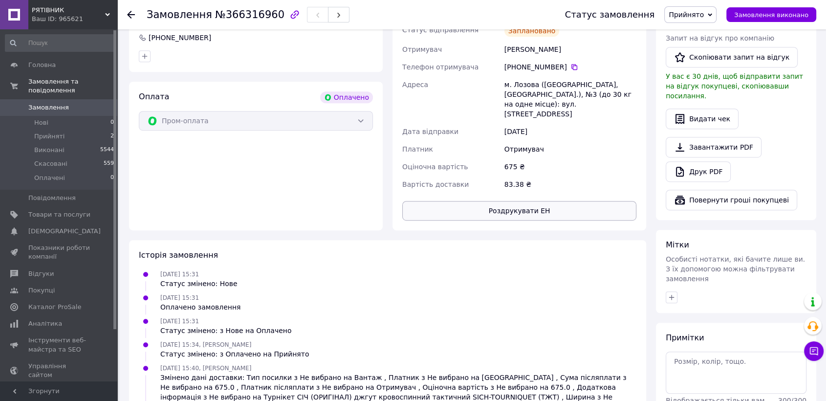
click at [518, 201] on button "Роздрукувати ЕН" at bounding box center [519, 211] width 234 height 20
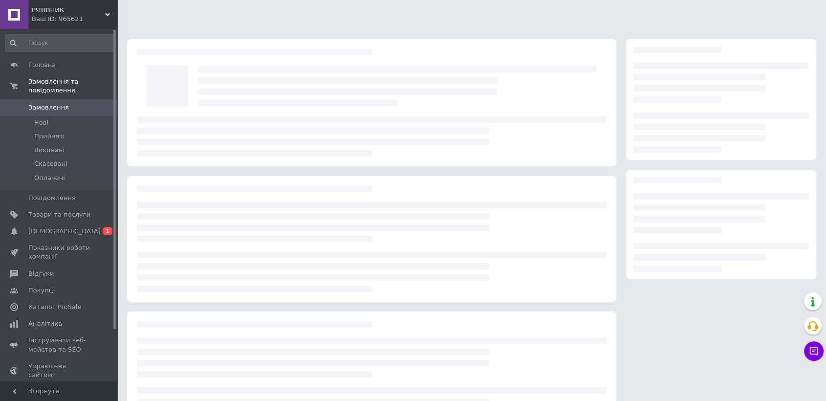
scroll to position [46, 0]
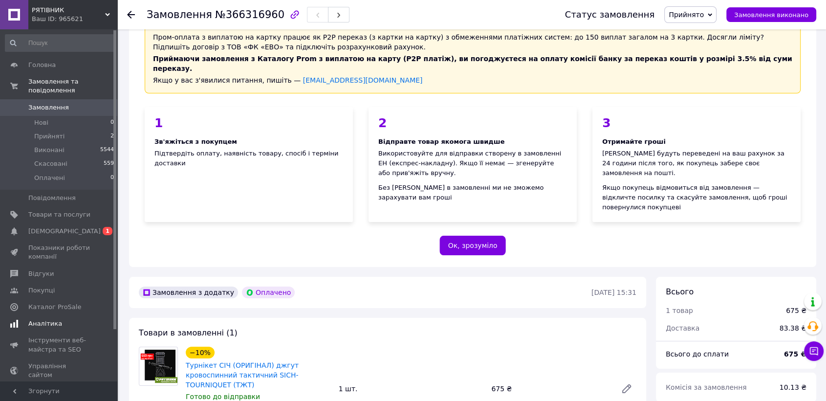
click at [61, 227] on span "[DEMOGRAPHIC_DATA]" at bounding box center [64, 231] width 72 height 9
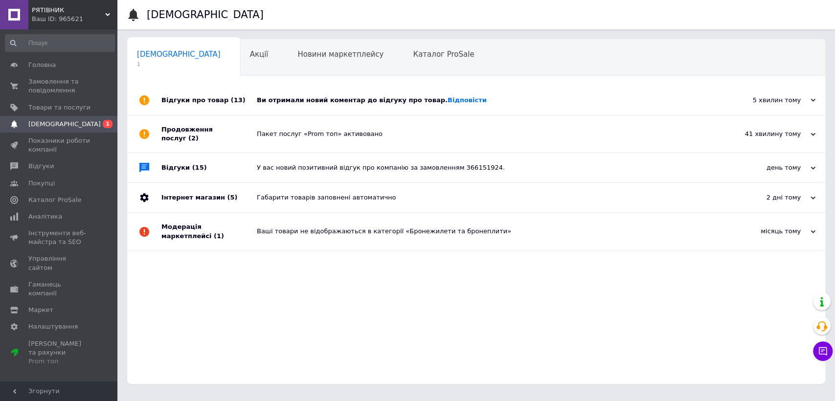
click at [348, 103] on div "Ви отримали новий коментар до відгуку про товар. Відповісти" at bounding box center [487, 100] width 461 height 9
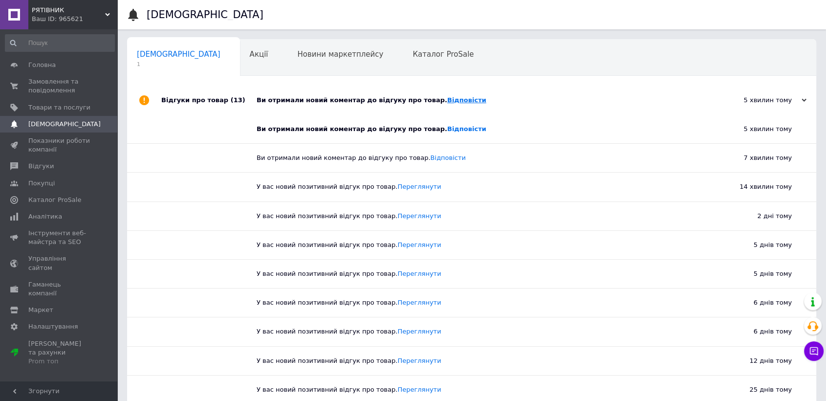
click at [447, 98] on link "Відповісти" at bounding box center [466, 99] width 39 height 7
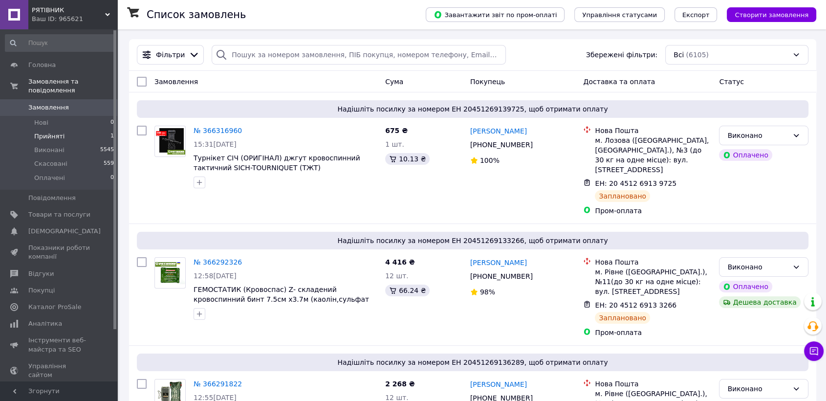
click at [44, 132] on span "Прийняті" at bounding box center [49, 136] width 30 height 9
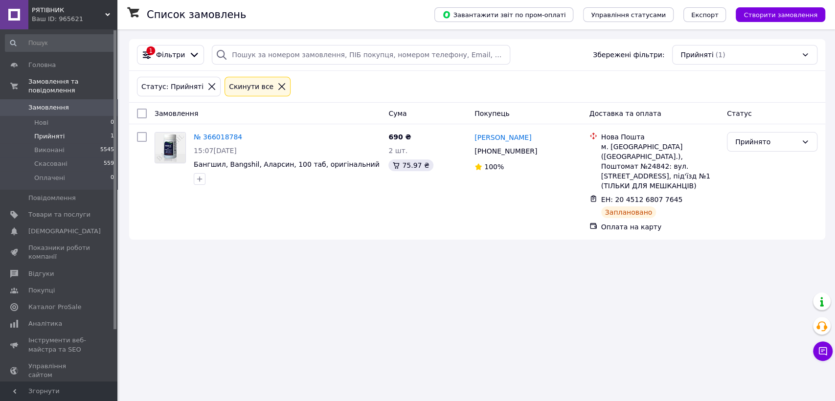
click at [37, 132] on span "Прийняті" at bounding box center [49, 136] width 30 height 9
click at [44, 132] on span "Прийняті" at bounding box center [49, 136] width 30 height 9
drag, startPoint x: 49, startPoint y: 127, endPoint x: 41, endPoint y: 125, distance: 8.4
click at [47, 132] on span "Прийняті" at bounding box center [49, 136] width 30 height 9
click at [49, 132] on span "Прийняті" at bounding box center [49, 136] width 30 height 9
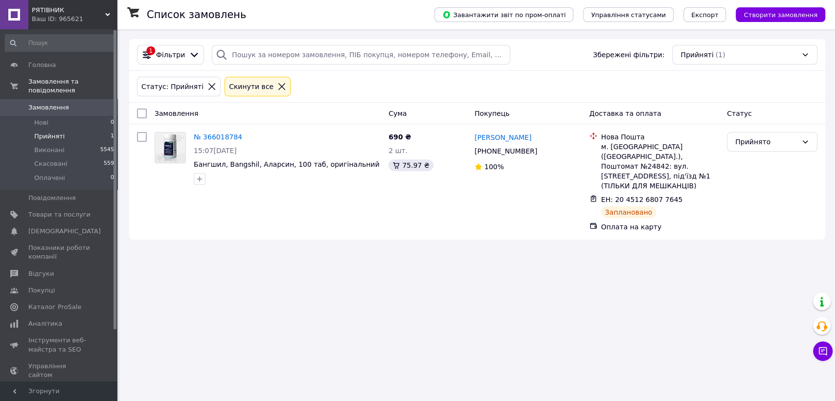
click at [53, 132] on span "Прийняті" at bounding box center [49, 136] width 30 height 9
click at [40, 118] on span "Нові" at bounding box center [41, 122] width 14 height 9
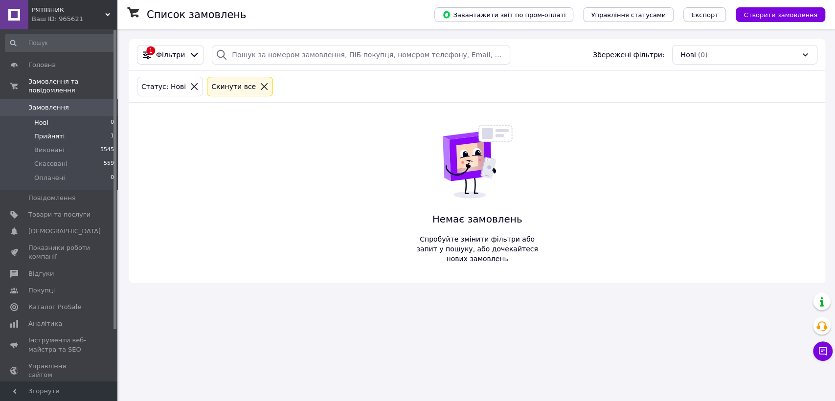
click at [54, 132] on span "Прийняті" at bounding box center [49, 136] width 30 height 9
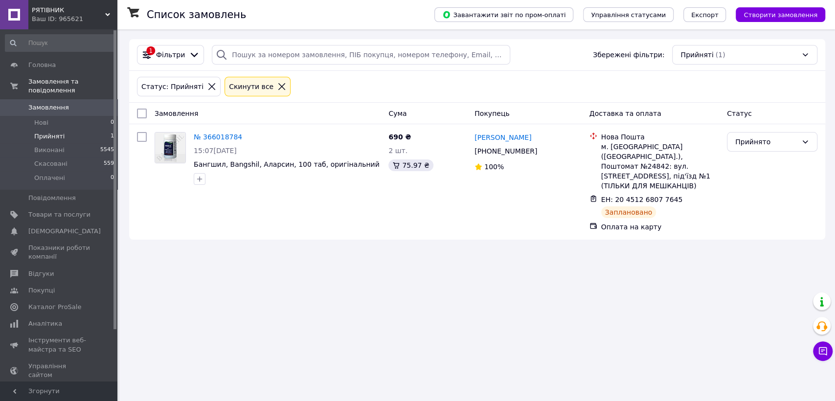
drag, startPoint x: 53, startPoint y: 126, endPoint x: 37, endPoint y: 96, distance: 33.9
click at [51, 132] on span "Прийняті" at bounding box center [49, 136] width 30 height 9
drag, startPoint x: 49, startPoint y: 129, endPoint x: 66, endPoint y: 133, distance: 17.3
click at [52, 132] on span "Прийняті" at bounding box center [49, 136] width 30 height 9
click at [43, 118] on span "Нові" at bounding box center [41, 122] width 14 height 9
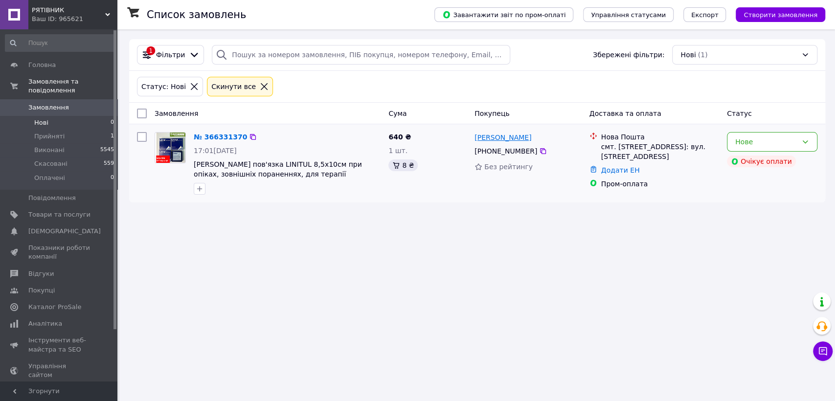
click at [511, 139] on link "[PERSON_NAME]" at bounding box center [502, 138] width 57 height 10
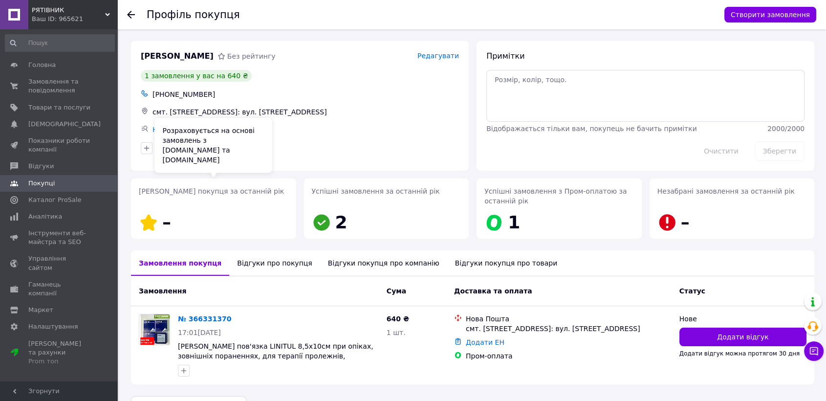
scroll to position [26, 0]
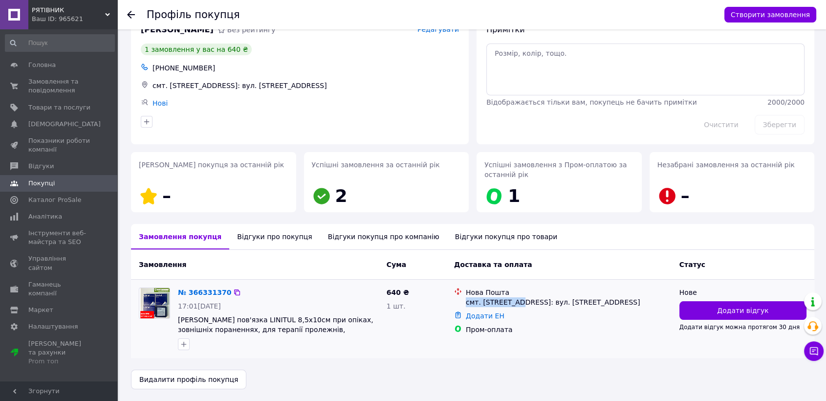
drag, startPoint x: 466, startPoint y: 301, endPoint x: 513, endPoint y: 301, distance: 46.9
click at [513, 301] on div "смт. [STREET_ADDRESS]: вул. [STREET_ADDRESS]" at bounding box center [569, 302] width 206 height 10
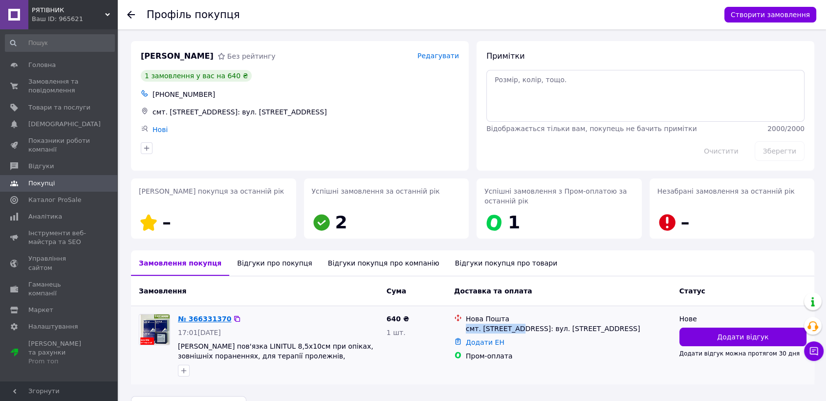
click at [195, 318] on link "№ 366331370" at bounding box center [204, 319] width 53 height 8
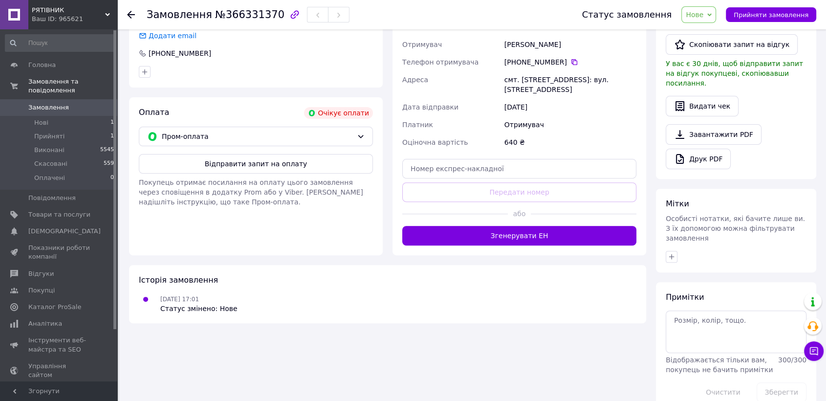
scroll to position [236, 0]
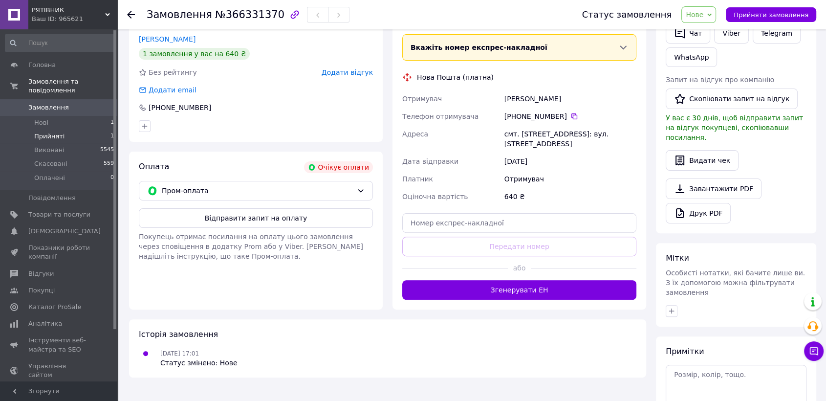
click at [41, 132] on span "Прийняті" at bounding box center [49, 136] width 30 height 9
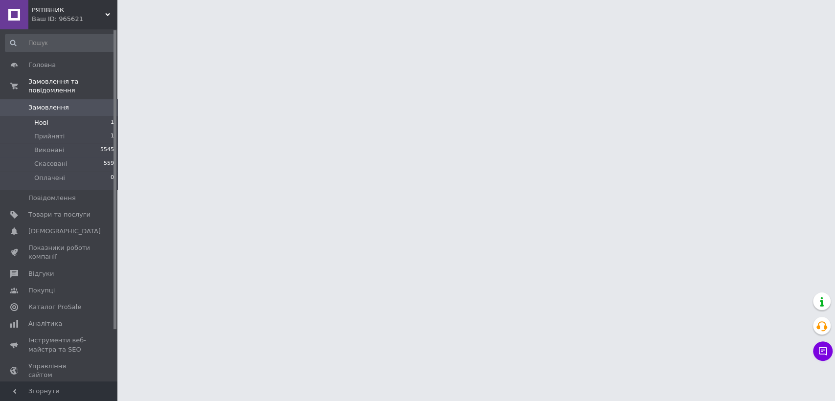
click at [37, 118] on span "Нові" at bounding box center [41, 122] width 14 height 9
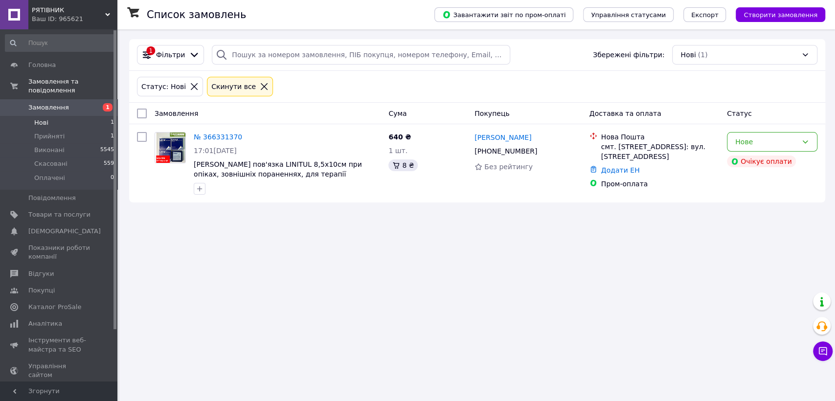
click at [39, 118] on span "Нові" at bounding box center [41, 122] width 14 height 9
drag, startPoint x: 43, startPoint y: 111, endPoint x: 43, endPoint y: 106, distance: 4.9
click at [43, 118] on span "Нові" at bounding box center [41, 122] width 14 height 9
click at [209, 135] on link "№ 366331370" at bounding box center [218, 137] width 48 height 8
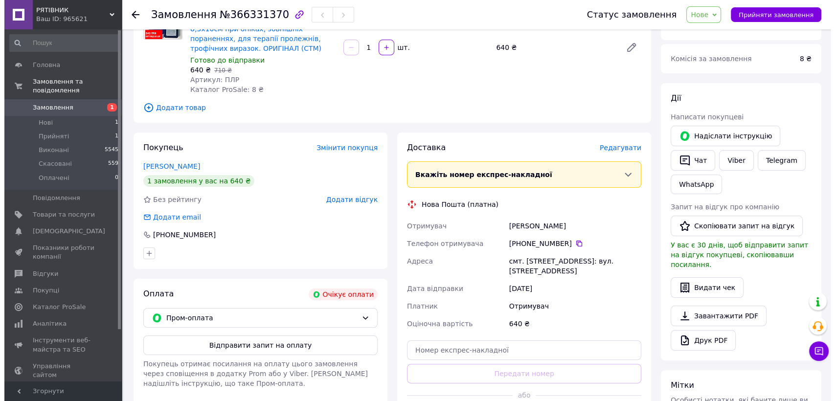
scroll to position [163, 0]
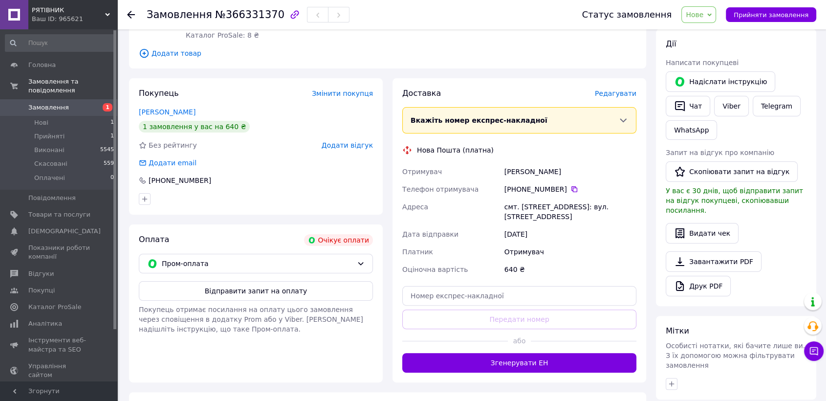
click at [621, 94] on span "Редагувати" at bounding box center [616, 93] width 42 height 8
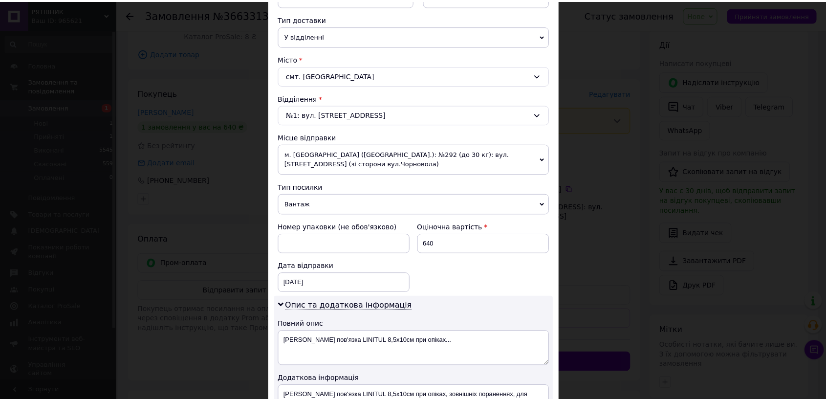
scroll to position [366, 0]
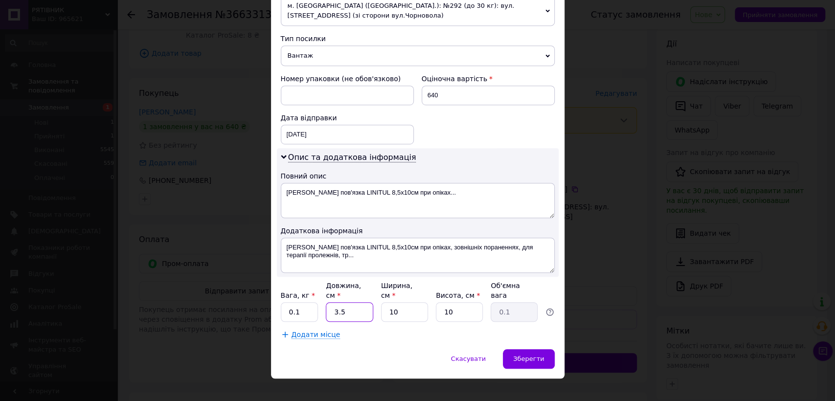
drag, startPoint x: 356, startPoint y: 299, endPoint x: 335, endPoint y: 294, distance: 21.0
click at [335, 302] on input "3.5" at bounding box center [349, 312] width 47 height 20
type input "3"
type input "4"
type input "0.1"
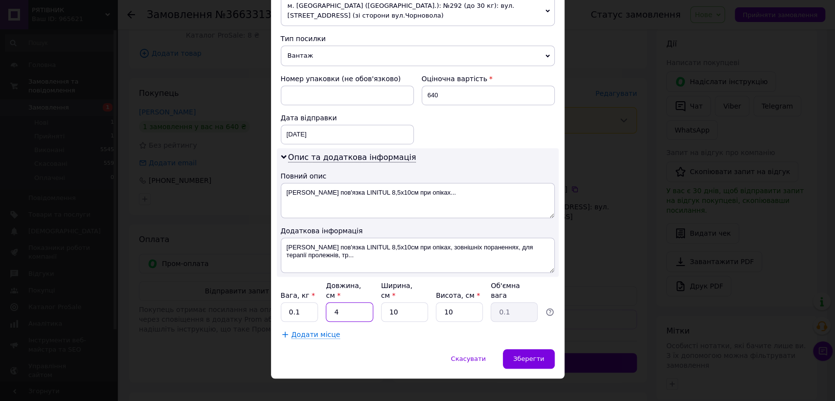
type input "4"
click at [307, 302] on input "0.1" at bounding box center [300, 312] width 38 height 20
click at [514, 349] on div "Зберегти" at bounding box center [528, 359] width 51 height 20
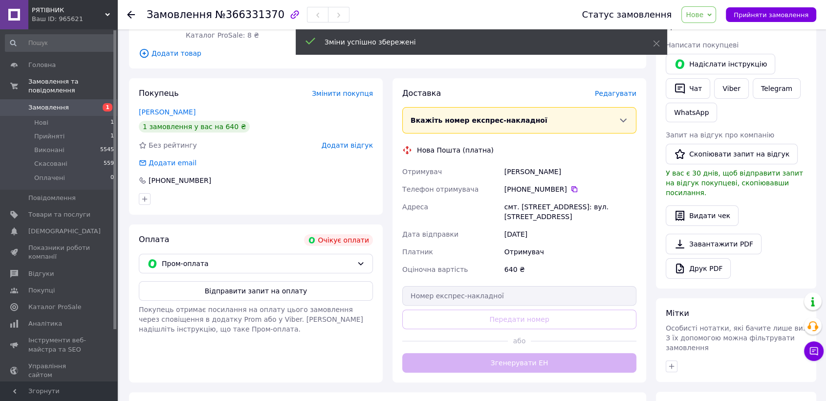
click at [520, 369] on div "Доставка [PERSON_NAME] Вкажіть номер експрес-накладної Обов'язково введіть номе…" at bounding box center [519, 230] width 234 height 285
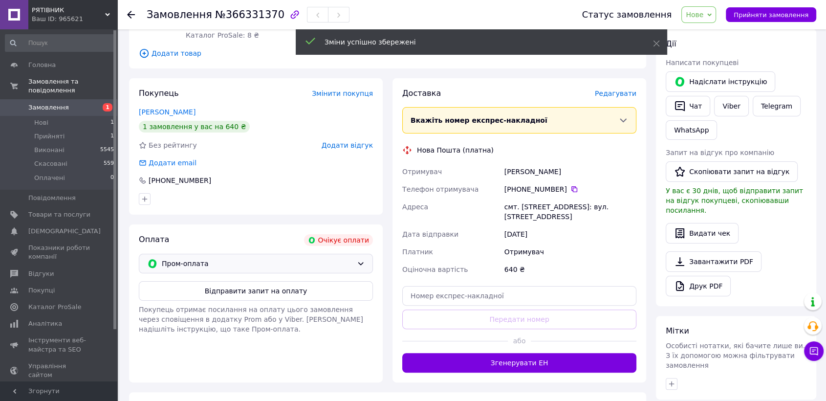
click at [224, 262] on span "Пром-оплата" at bounding box center [257, 263] width 191 height 11
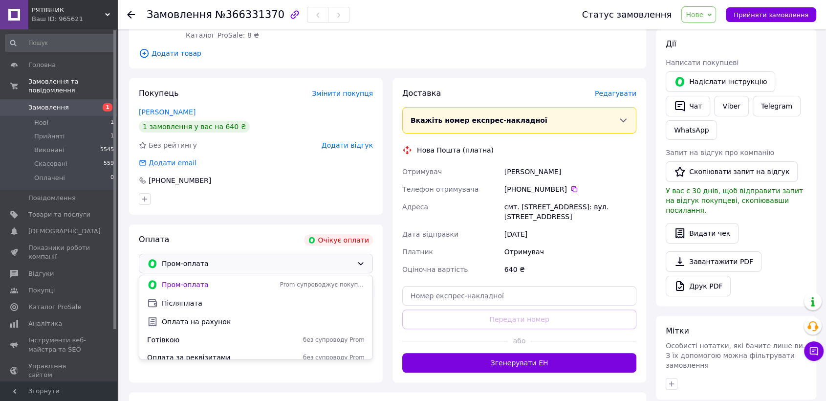
click at [188, 304] on span "Післяплата" at bounding box center [263, 303] width 203 height 10
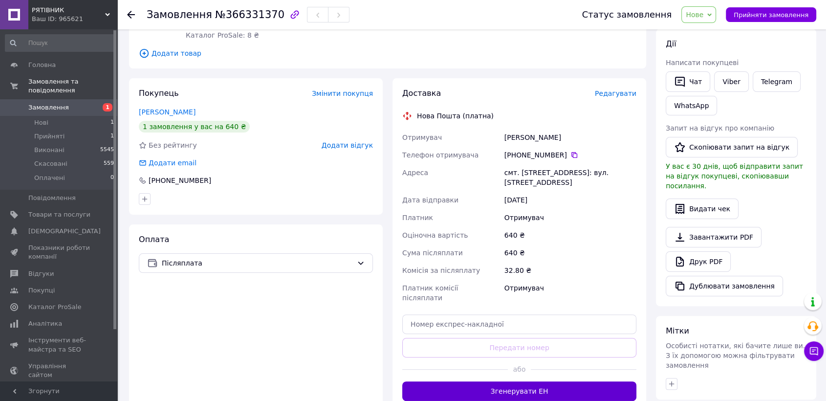
click at [546, 381] on button "Згенерувати ЕН" at bounding box center [519, 391] width 234 height 20
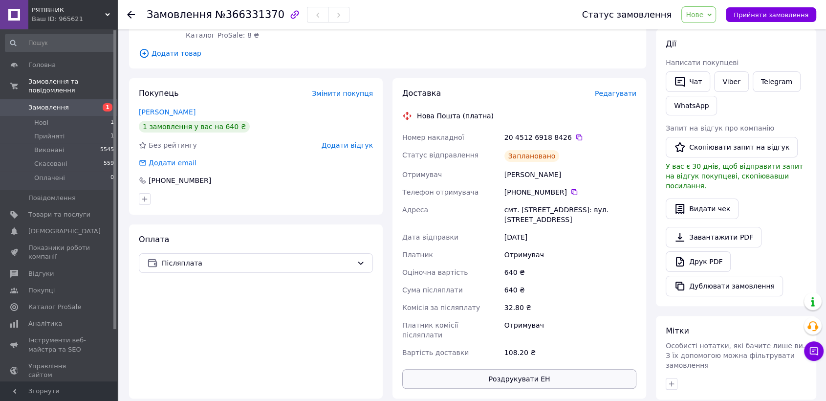
click at [528, 369] on button "Роздрукувати ЕН" at bounding box center [519, 379] width 234 height 20
click at [536, 21] on div "Замовлення №366331370" at bounding box center [355, 14] width 416 height 29
click at [524, 369] on button "Роздрукувати ЕН" at bounding box center [519, 379] width 234 height 20
click at [716, 15] on div "Нове Прийнято Виконано Скасовано Оплачено" at bounding box center [699, 14] width 35 height 17
click at [710, 51] on li "Виконано" at bounding box center [704, 49] width 45 height 15
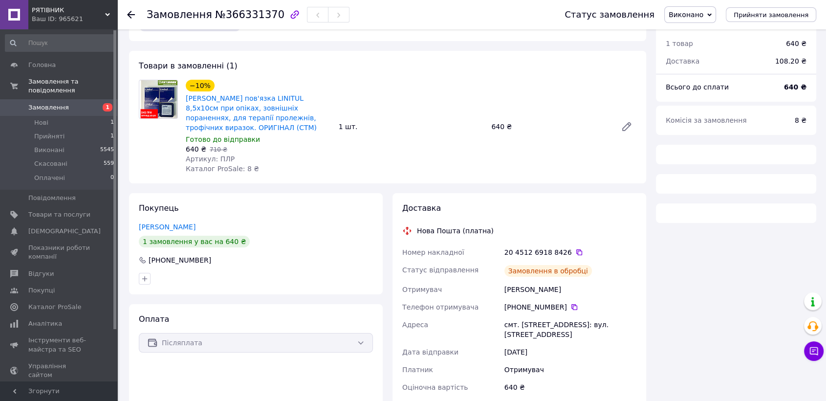
scroll to position [46, 0]
